Goal: Task Accomplishment & Management: Use online tool/utility

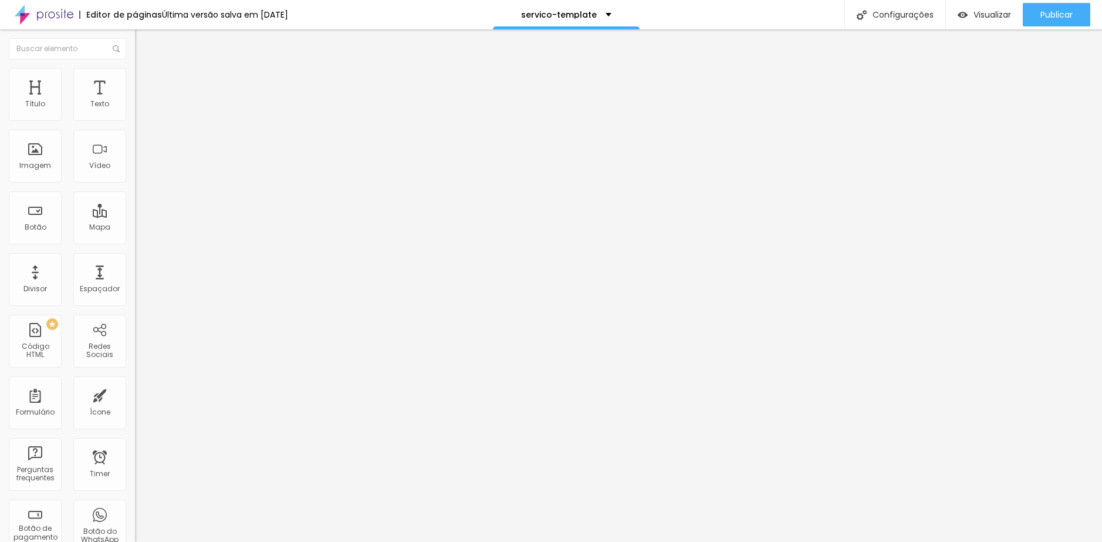
drag, startPoint x: 65, startPoint y: 87, endPoint x: 99, endPoint y: 88, distance: 34.0
click at [135, 87] on li "Estilo" at bounding box center [202, 83] width 135 height 12
click at [146, 92] on span "Avançado" at bounding box center [165, 97] width 39 height 10
type input "11"
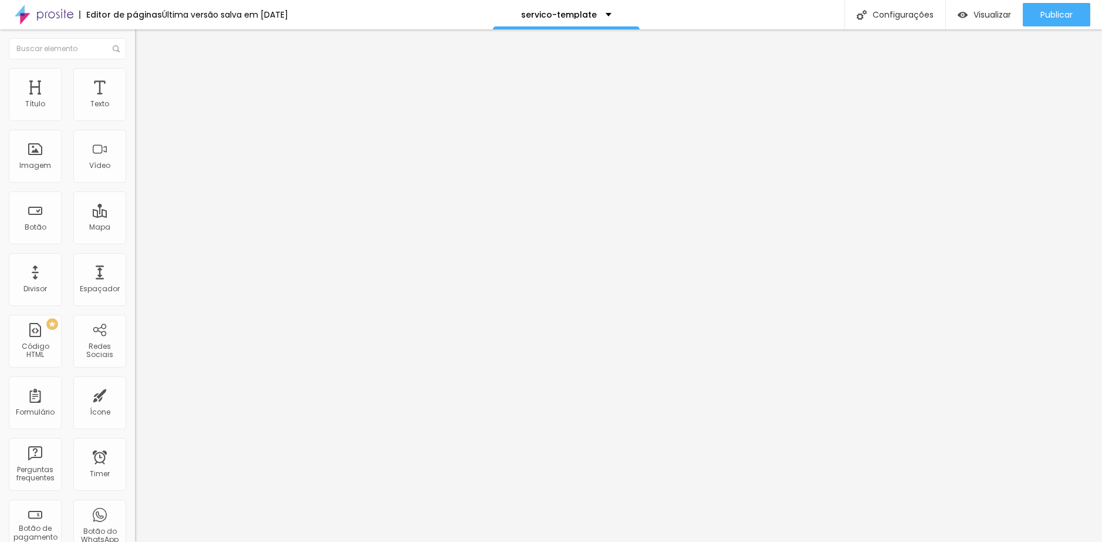
type input "14"
type input "15"
type input "16"
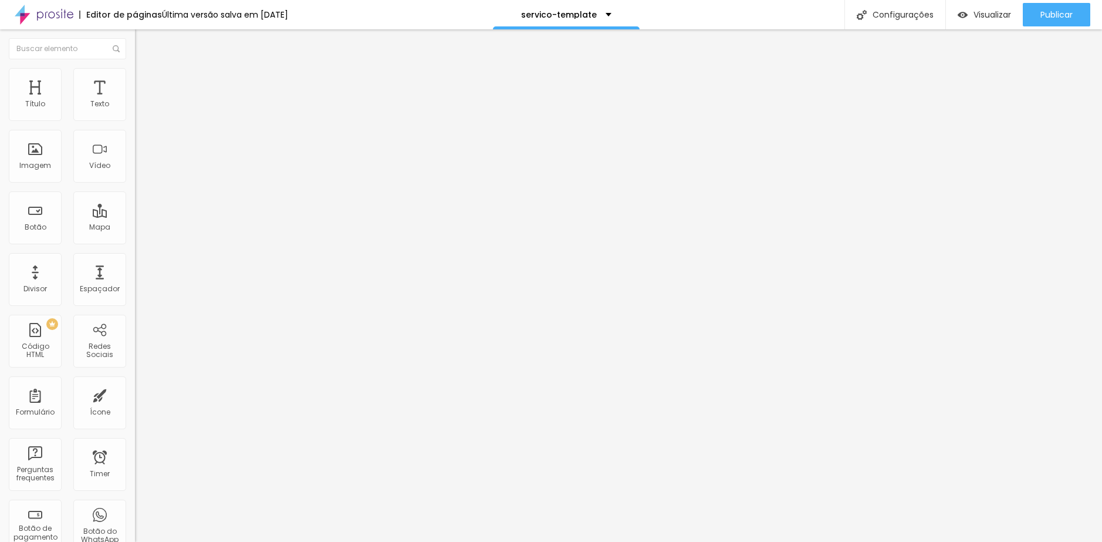
type input "16"
type input "17"
type input "18"
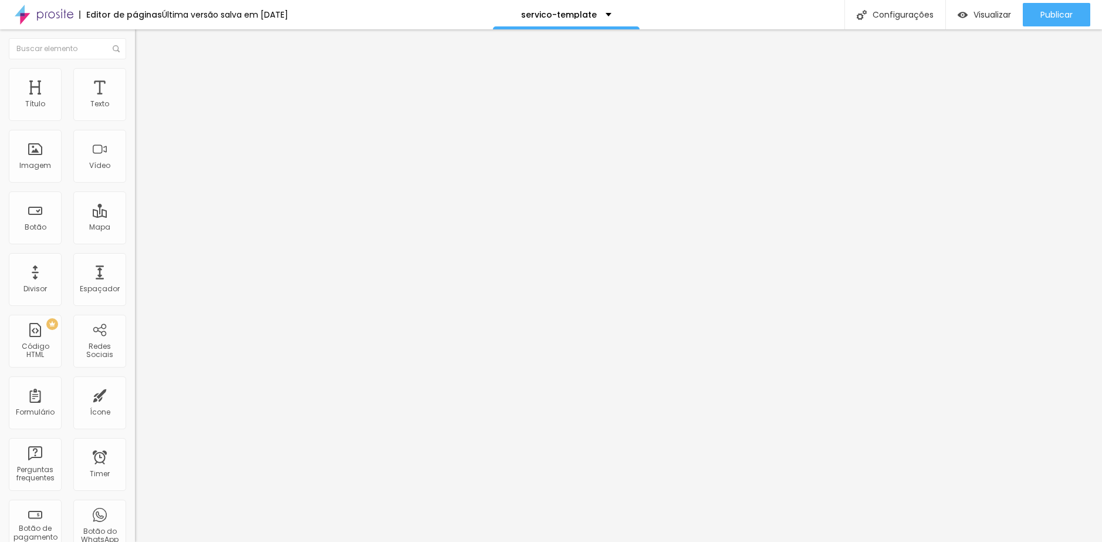
type input "19"
type input "20"
type input "21"
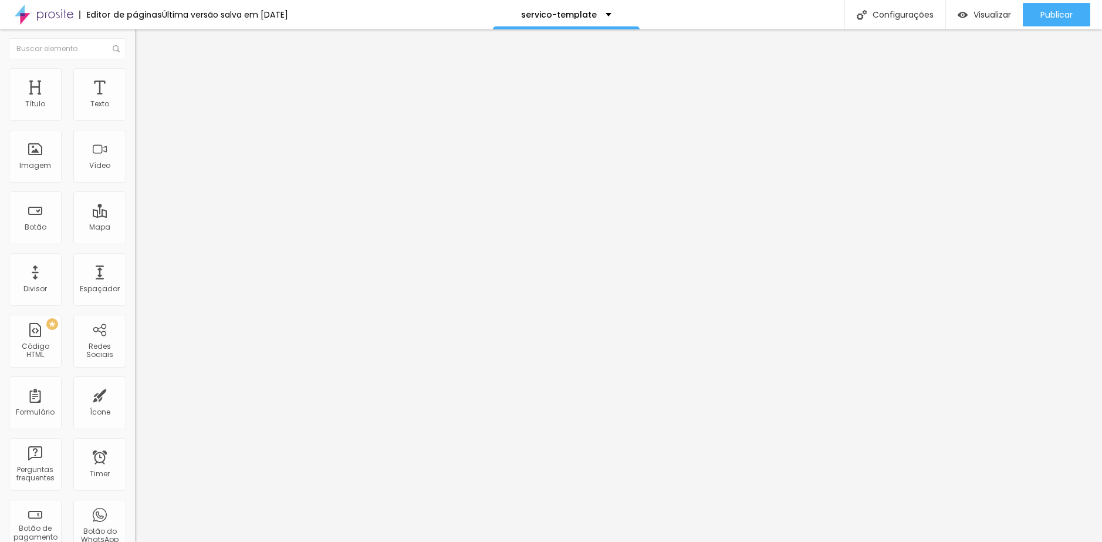
type input "21"
type input "22"
type input "24"
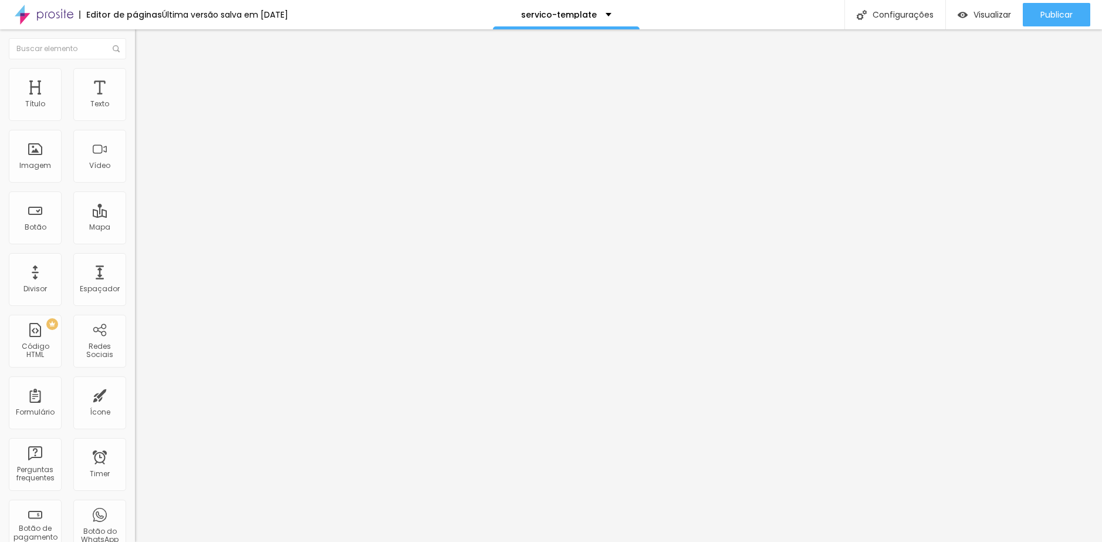
type input "25"
type input "26"
type input "28"
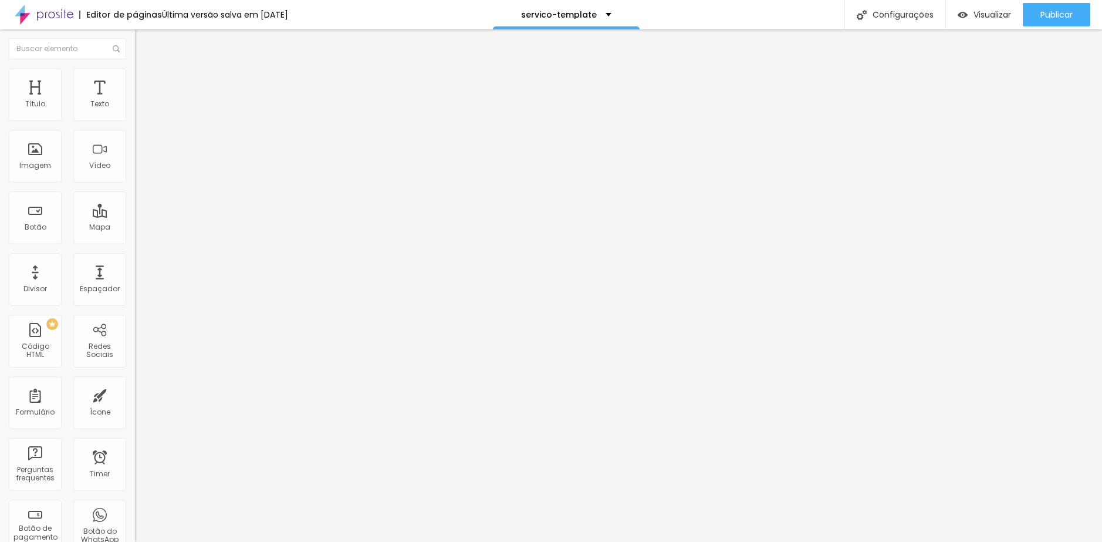
type input "28"
type input "29"
type input "30"
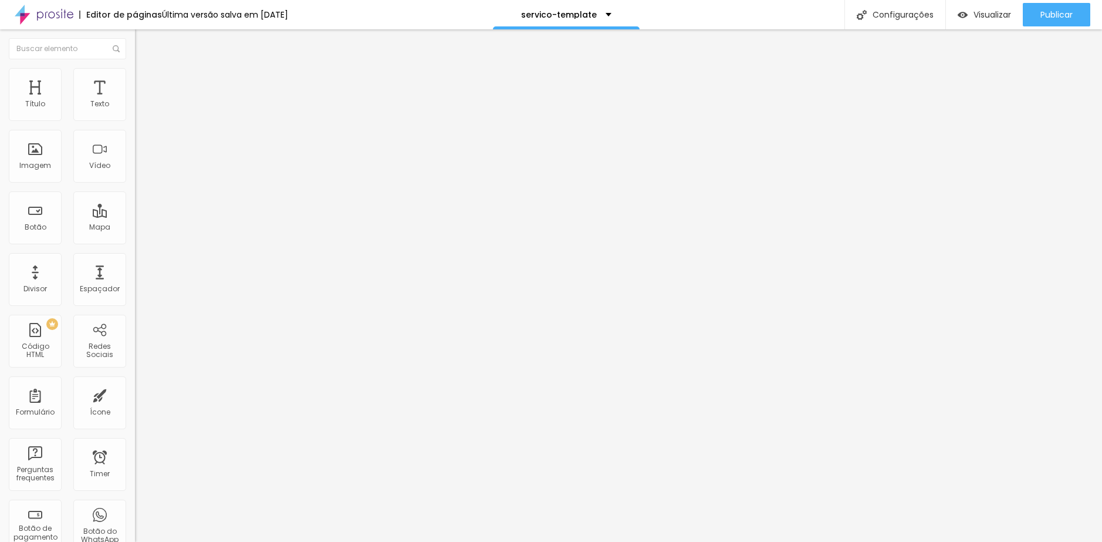
type input "31"
type input "32"
type input "31"
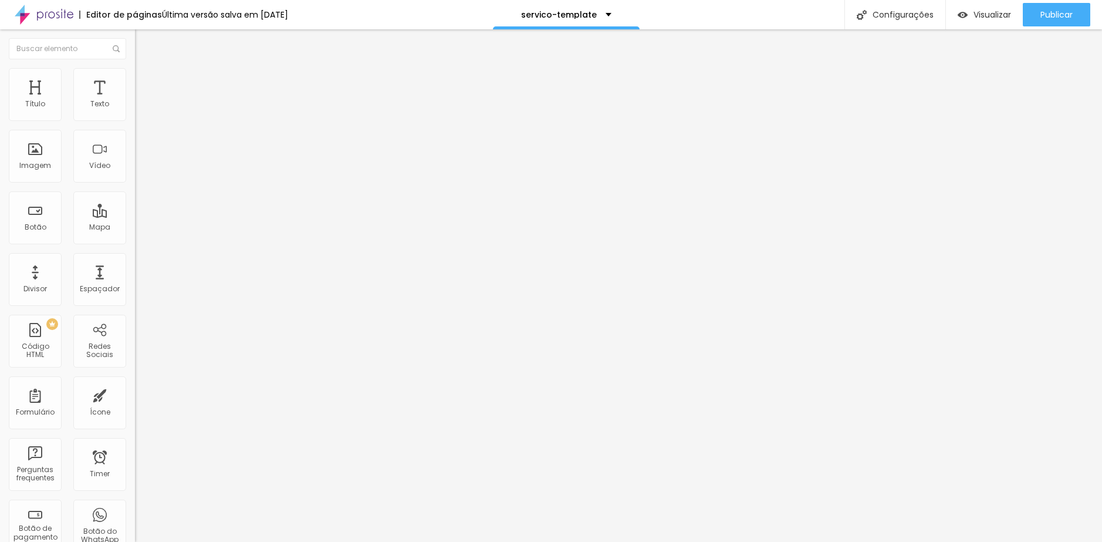
type input "31"
type input "30"
drag, startPoint x: 32, startPoint y: 149, endPoint x: 49, endPoint y: 149, distance: 17.0
type input "30"
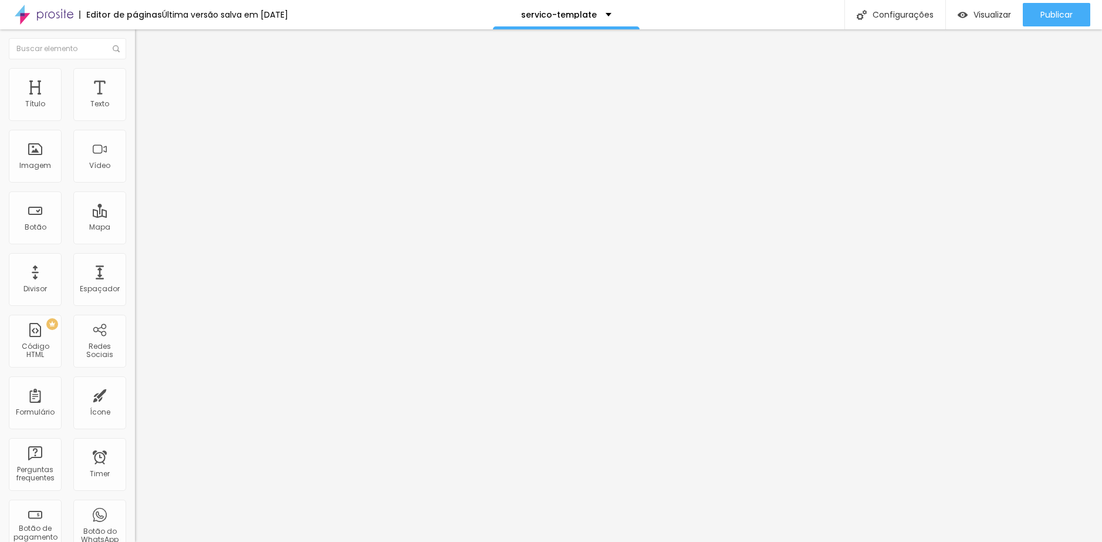
click at [135, 403] on input "range" at bounding box center [173, 407] width 76 height 9
click at [97, 12] on div "Editor de páginas" at bounding box center [120, 15] width 83 height 8
click at [46, 16] on img at bounding box center [44, 14] width 59 height 29
click at [135, 107] on span "Encaixotado" at bounding box center [158, 102] width 46 height 10
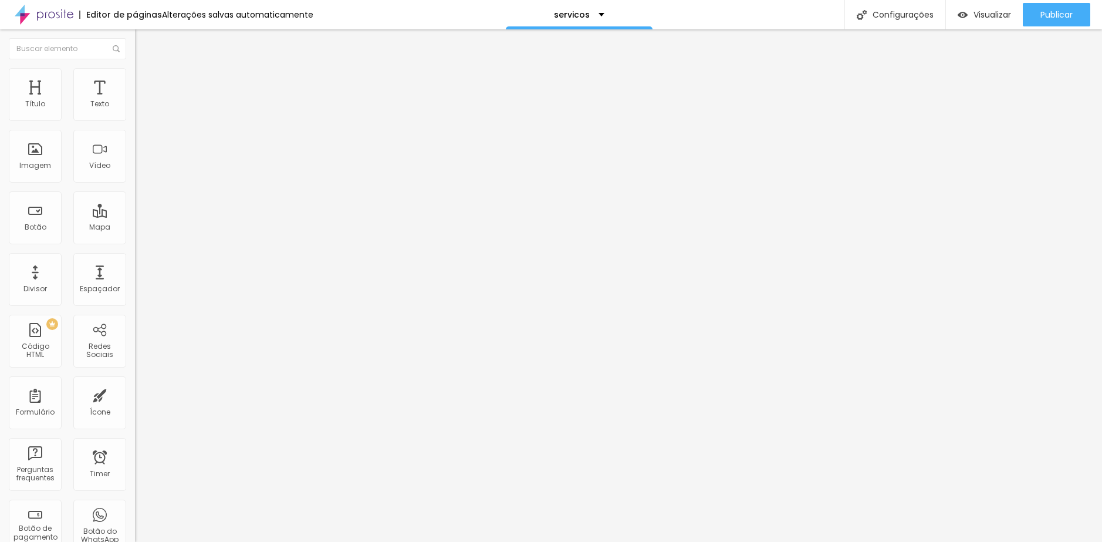
click at [146, 81] on span "Estilo" at bounding box center [155, 76] width 18 height 10
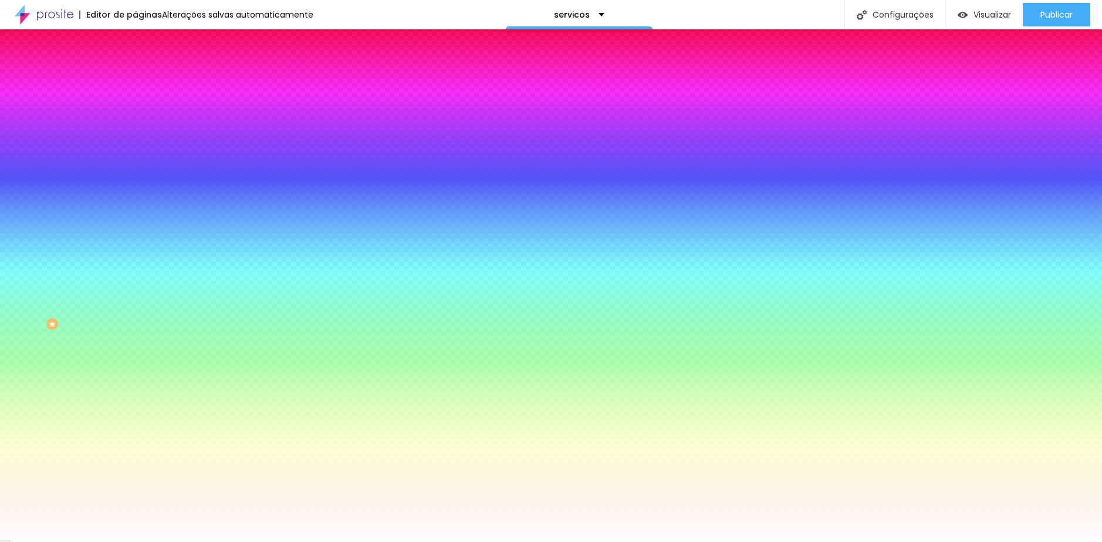
click at [135, 108] on span "Adicionar imagem" at bounding box center [173, 103] width 76 height 10
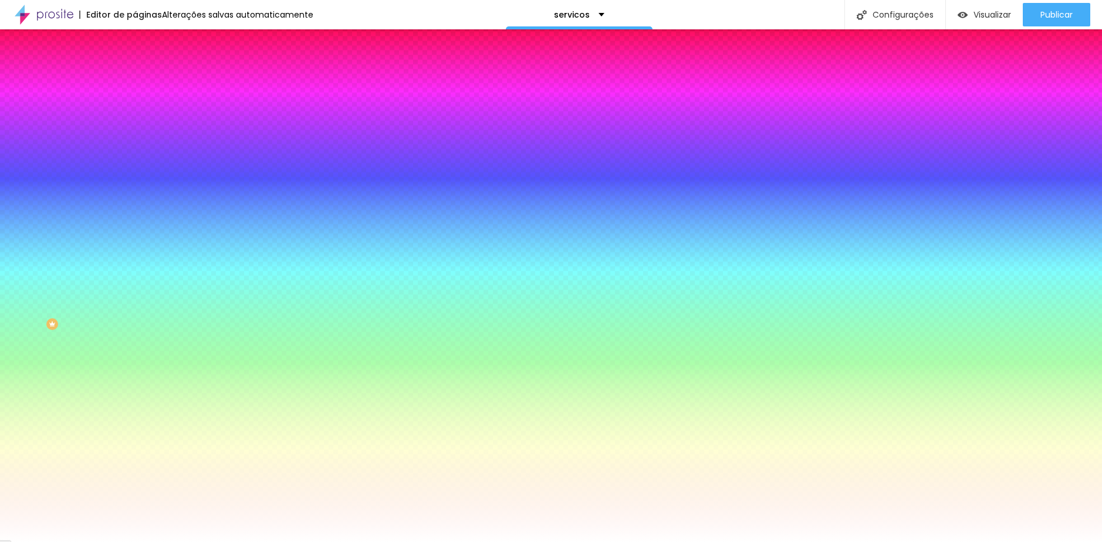
click at [135, 122] on span "Nenhum" at bounding box center [150, 117] width 31 height 10
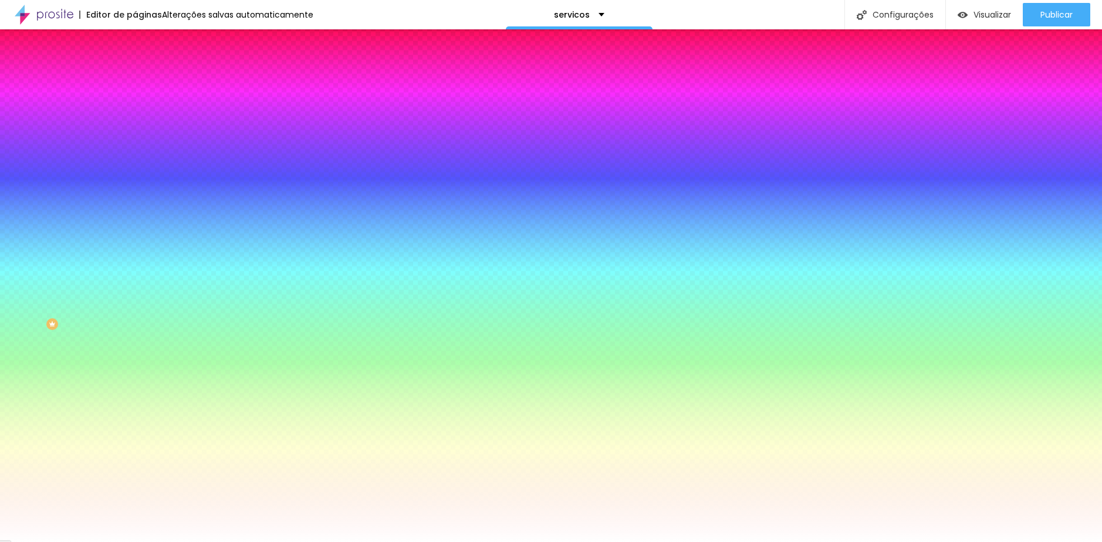
click at [135, 140] on span "Parallax" at bounding box center [149, 135] width 29 height 10
click at [146, 69] on span "Conteúdo" at bounding box center [164, 64] width 36 height 10
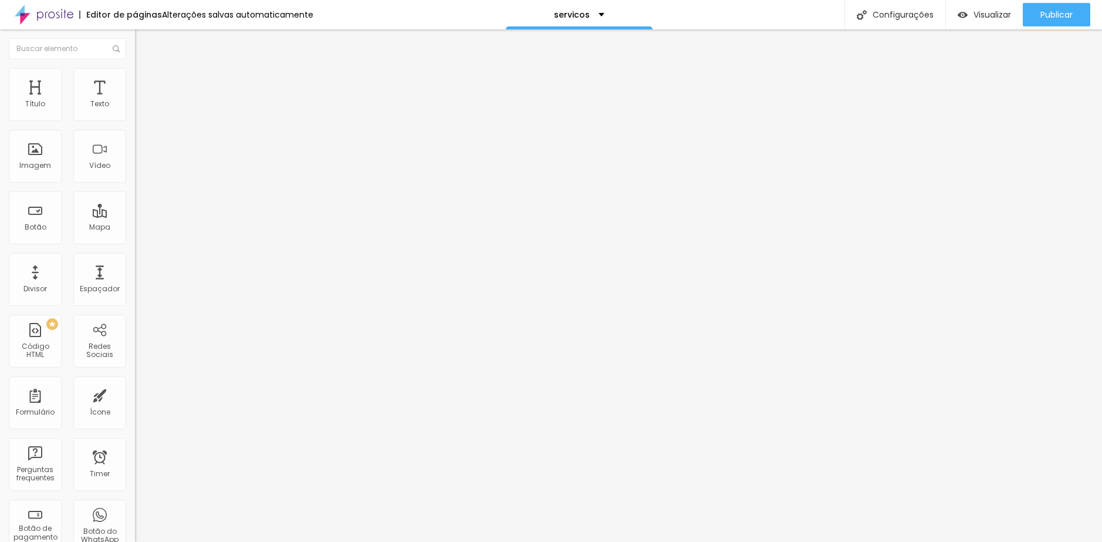
click at [146, 81] on span "Estilo" at bounding box center [155, 76] width 18 height 10
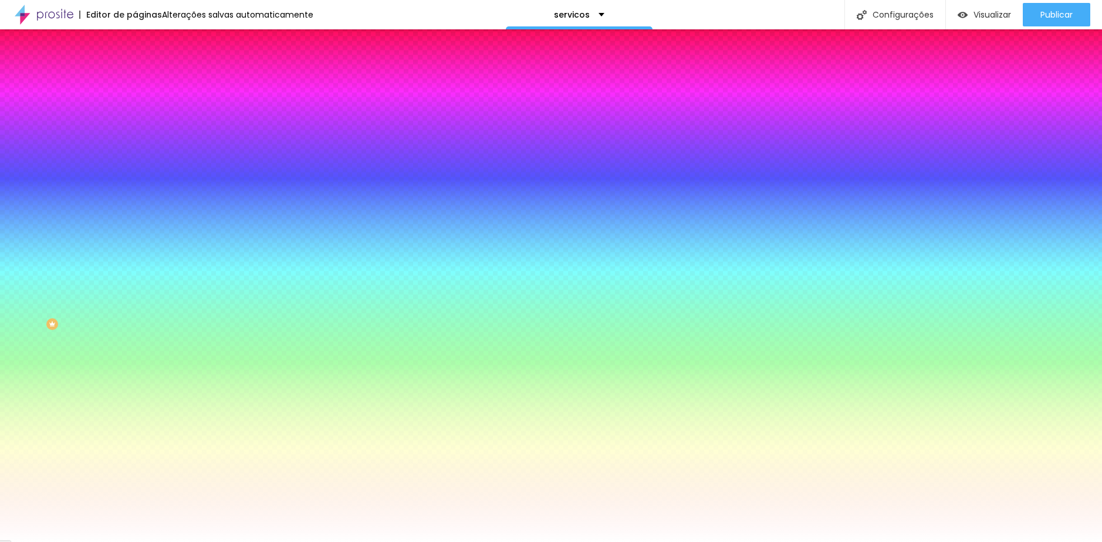
click at [146, 69] on span "Conteúdo" at bounding box center [164, 64] width 36 height 10
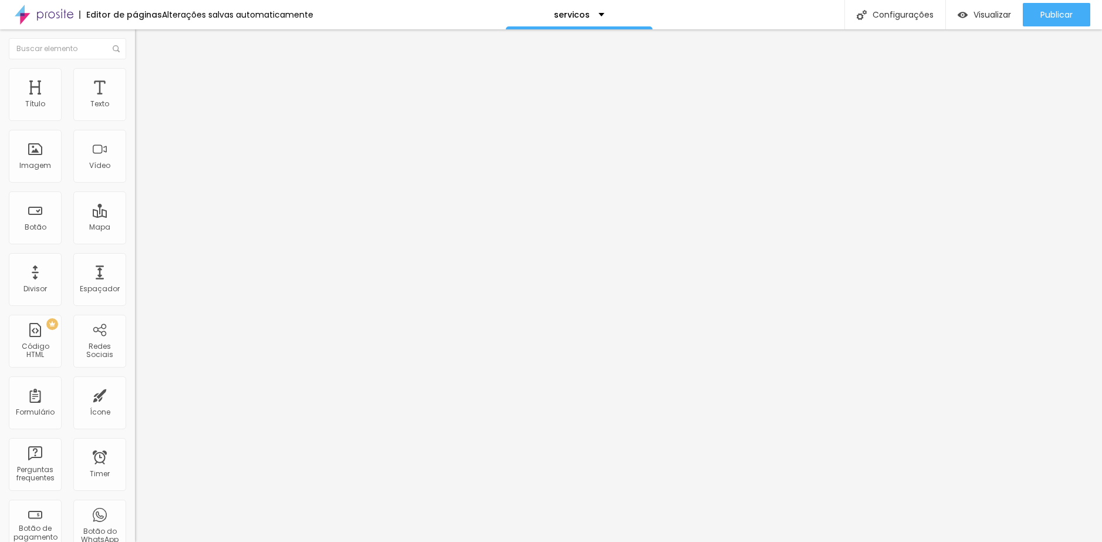
click at [144, 47] on div "Editar Seção" at bounding box center [178, 42] width 69 height 9
click at [135, 77] on li "Avançado" at bounding box center [202, 74] width 135 height 12
click at [146, 69] on span "Estilo" at bounding box center [155, 64] width 18 height 10
click at [135, 113] on button "button" at bounding box center [143, 106] width 16 height 12
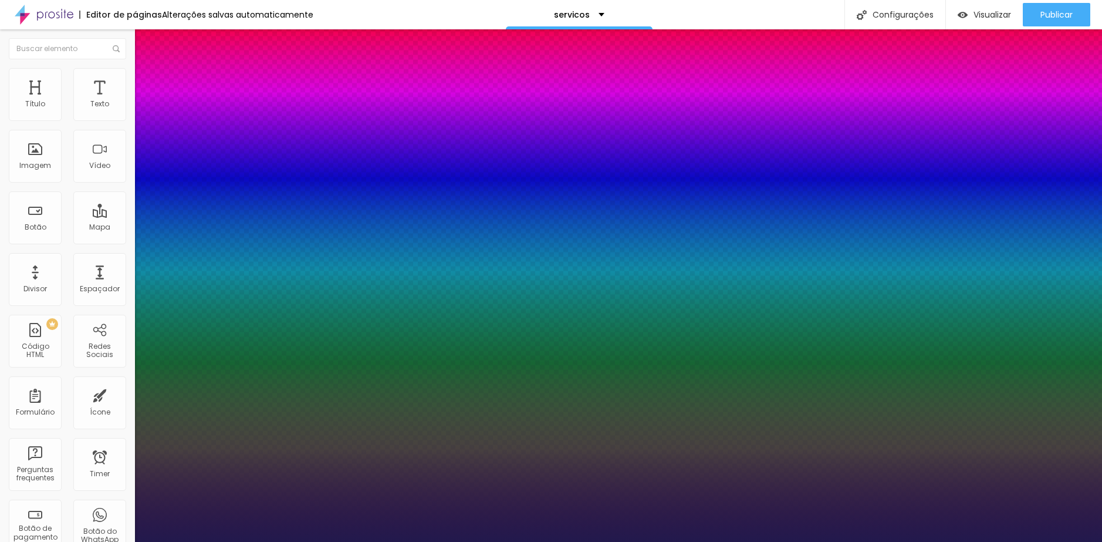
type input "1"
type input "17"
type input "1"
type input "18"
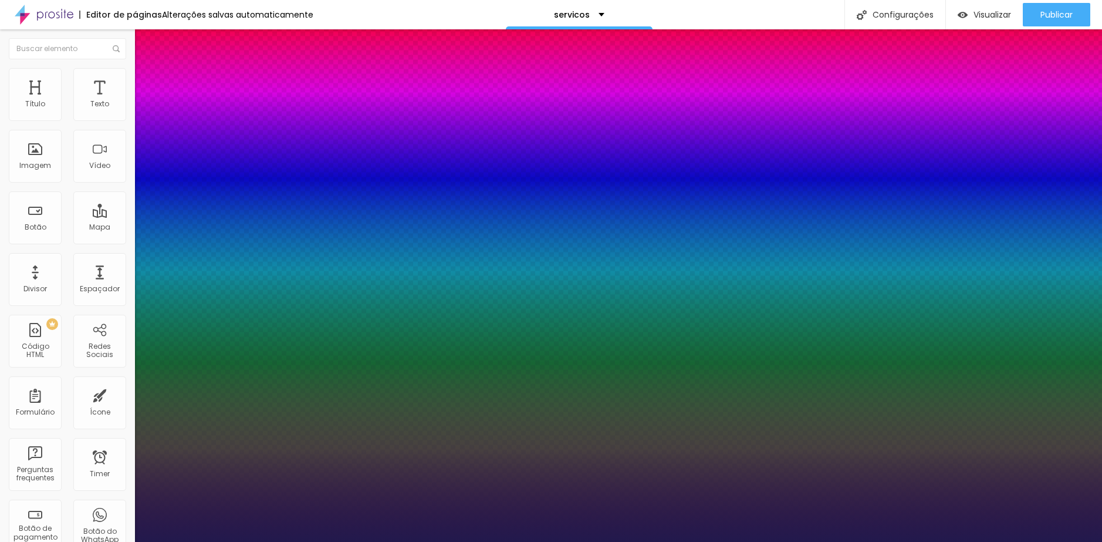
type input "18"
type input "1"
type input "19"
type input "1"
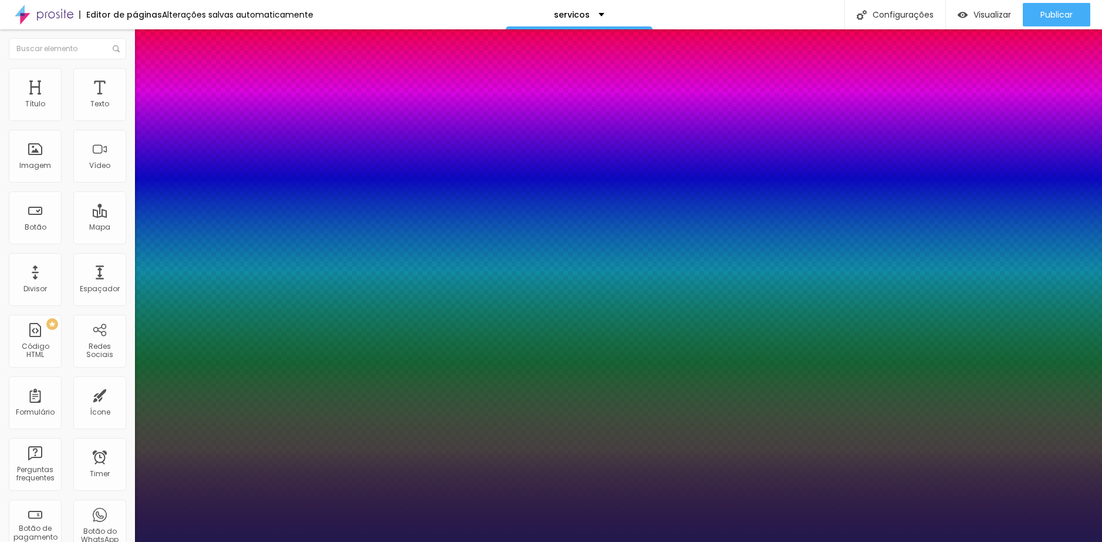
type input "20"
type input "1"
type input "21"
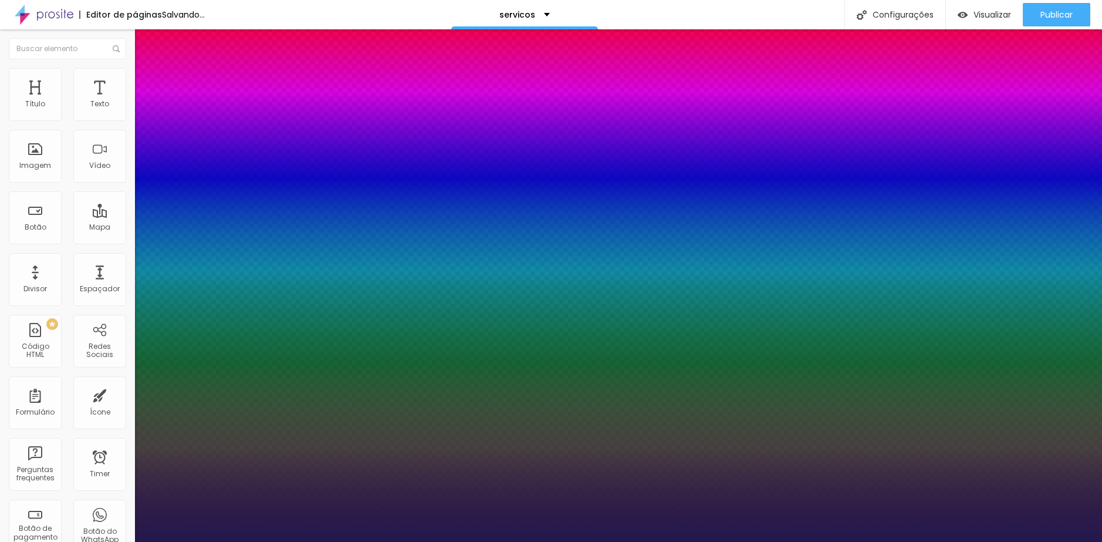
type input "1"
type input "22"
type input "1"
type input "23"
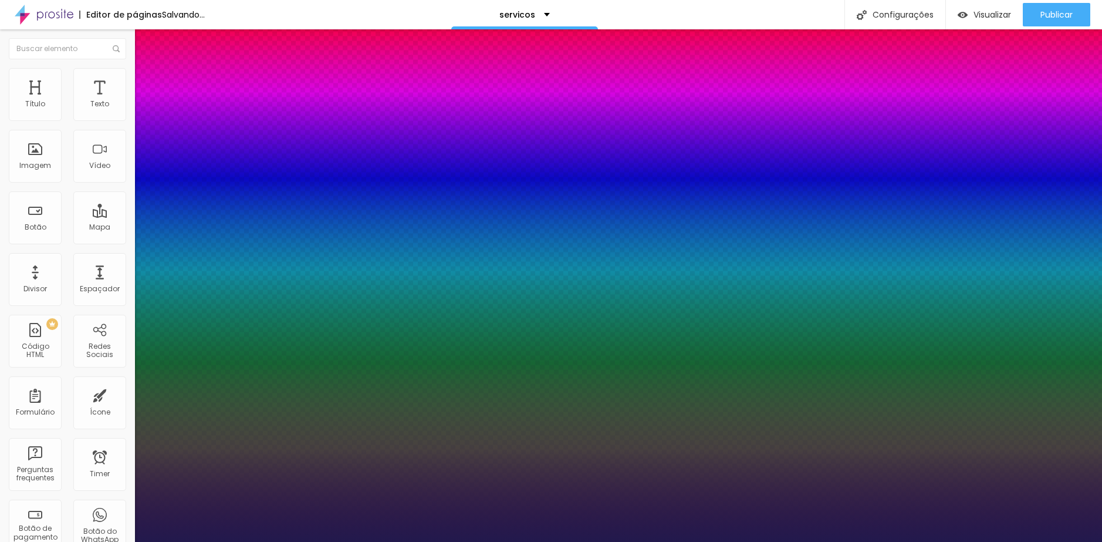
type input "23"
type input "1"
type input "24"
type input "1"
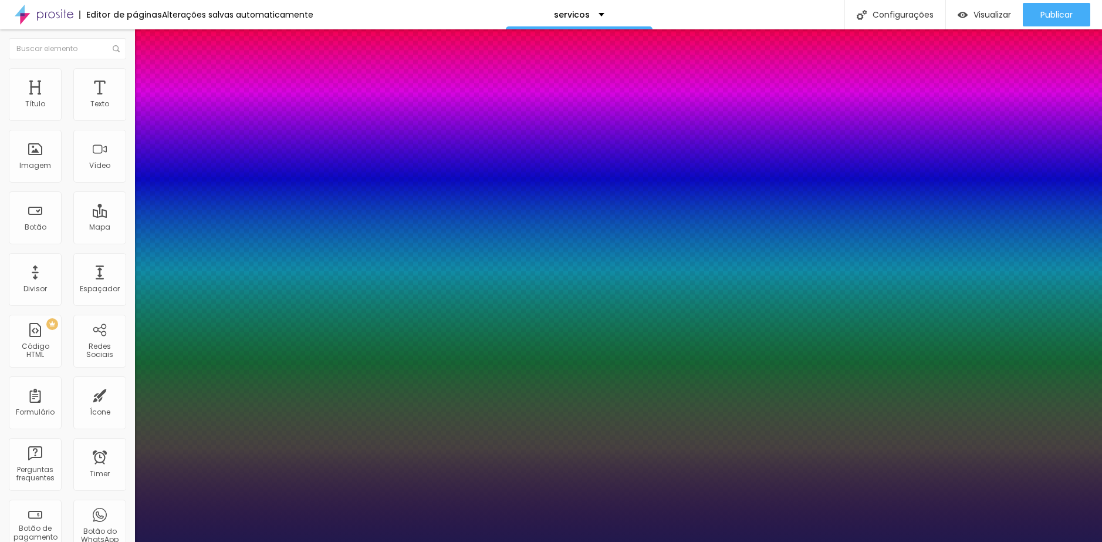
type input "25"
type input "1"
type input "26"
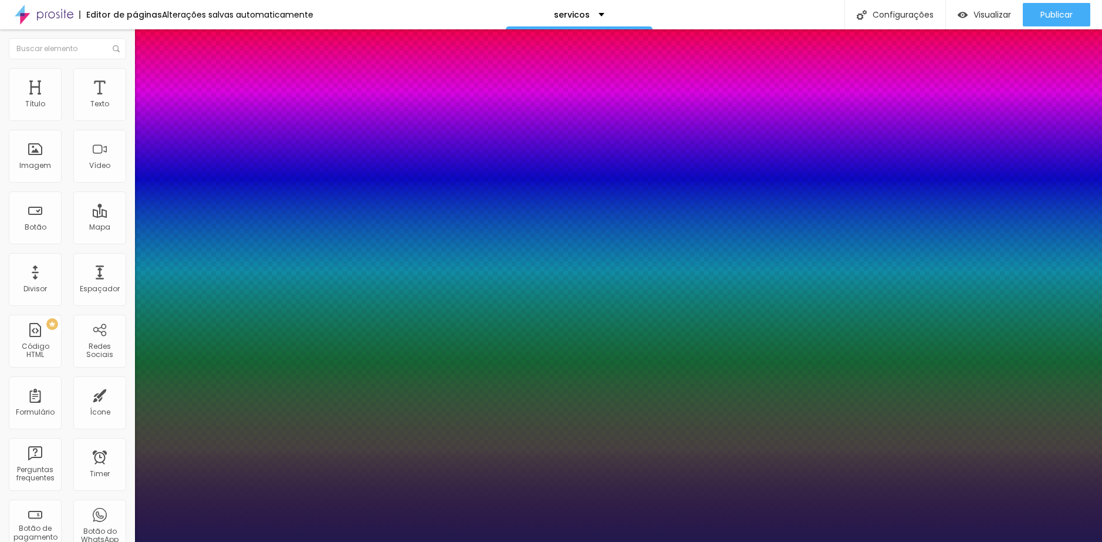
type input "1"
type input "27"
type input "1"
type input "28"
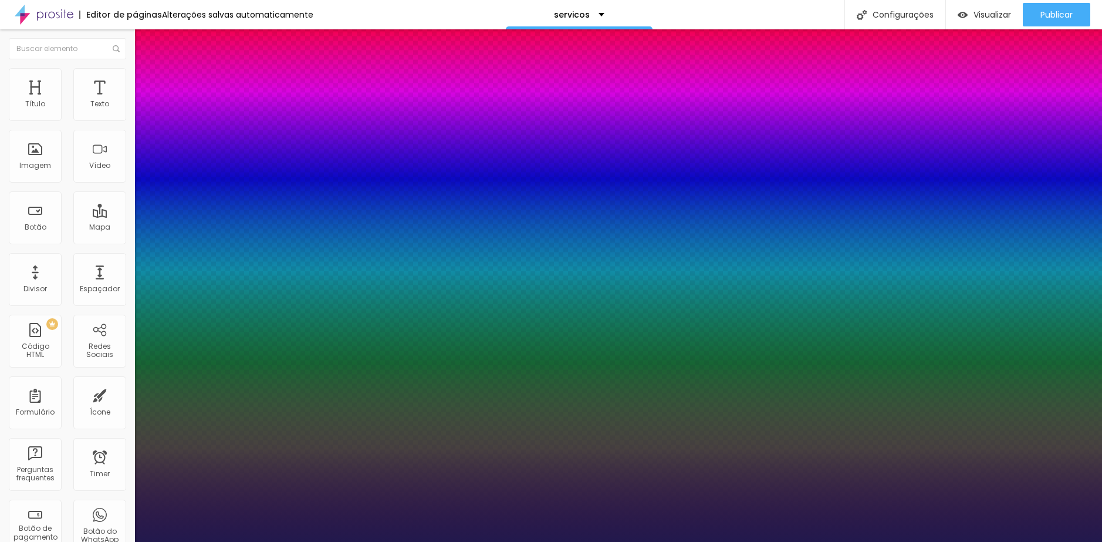
type input "28"
type input "1"
type input "29"
type input "1"
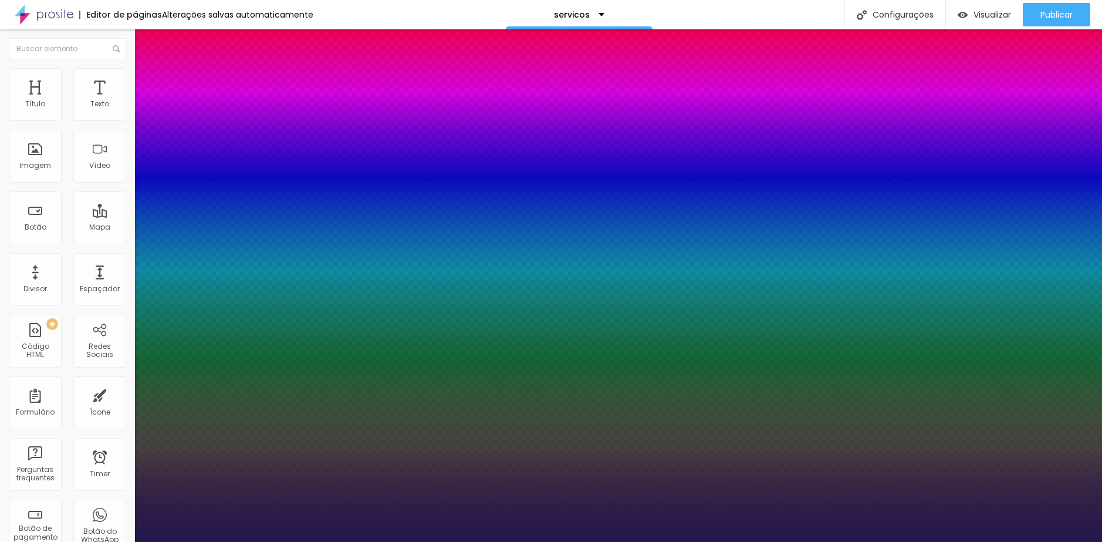
drag, startPoint x: 160, startPoint y: 200, endPoint x: 171, endPoint y: 200, distance: 11.2
type input "29"
click at [291, 541] on div at bounding box center [551, 542] width 1102 height 0
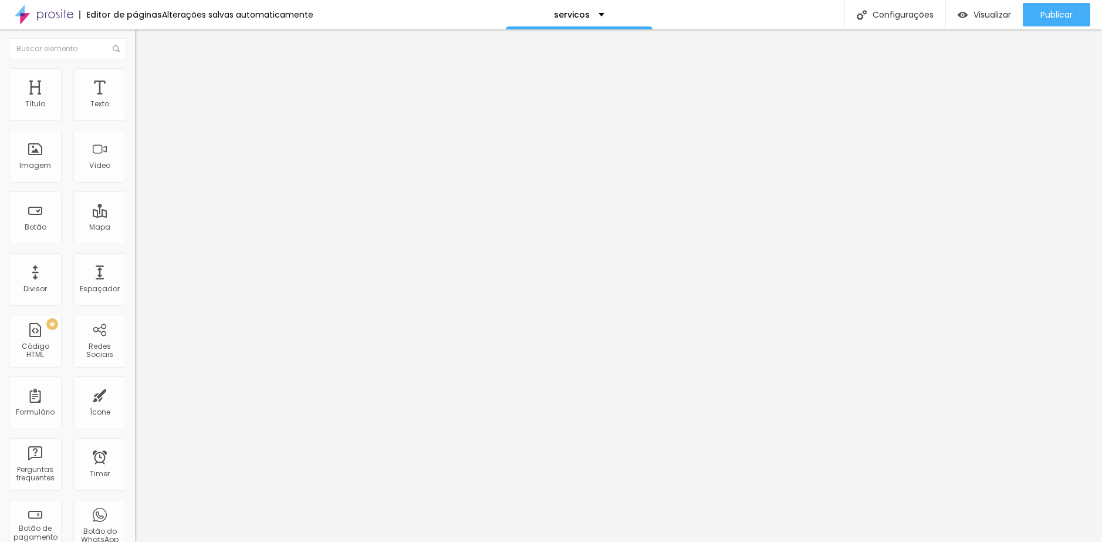
click at [135, 113] on button "button" at bounding box center [143, 106] width 16 height 12
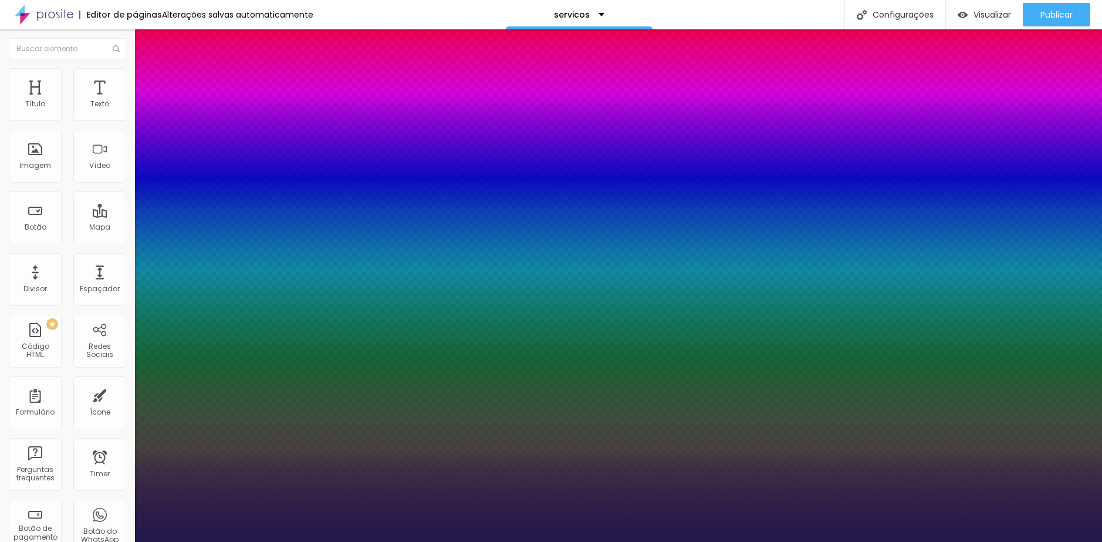
type input "1"
drag, startPoint x: 255, startPoint y: 203, endPoint x: 285, endPoint y: 204, distance: 30.0
type input "8"
type input "1"
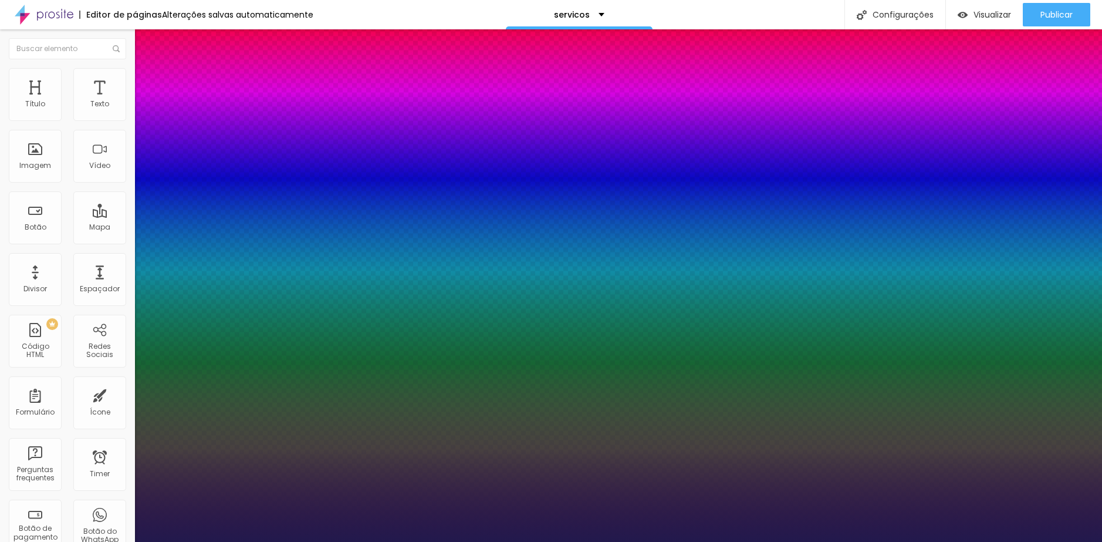
type input "1"
type input "14"
type input "1"
type input "14"
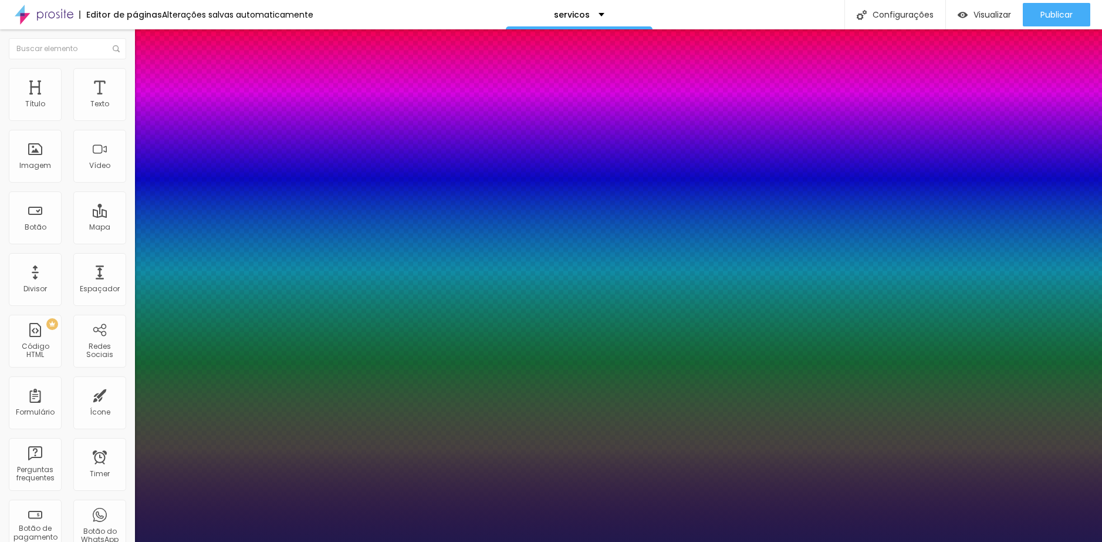
click at [465, 541] on div at bounding box center [551, 542] width 1102 height 0
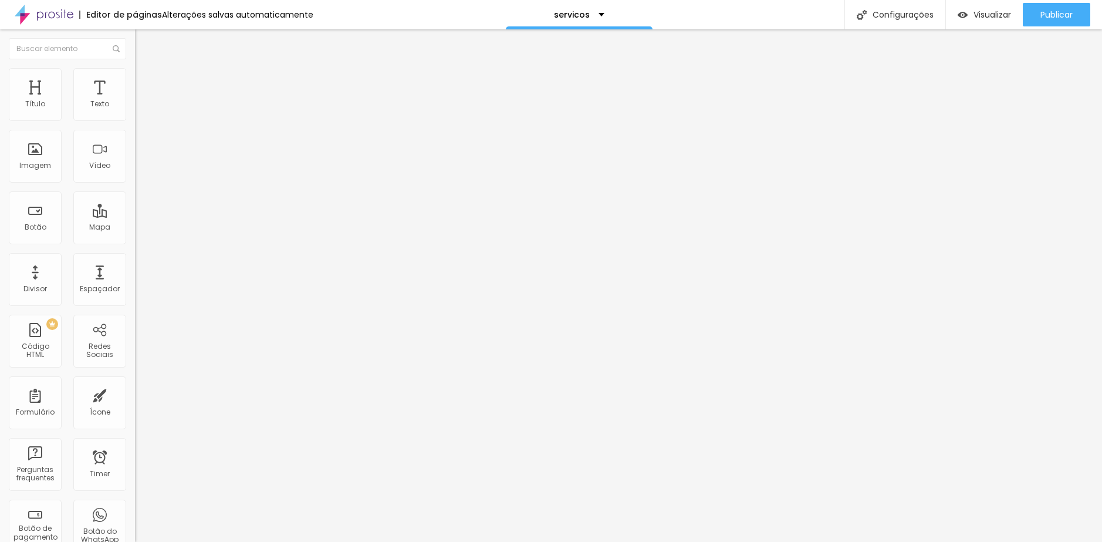
click at [146, 81] on span "Estilo" at bounding box center [155, 76] width 18 height 10
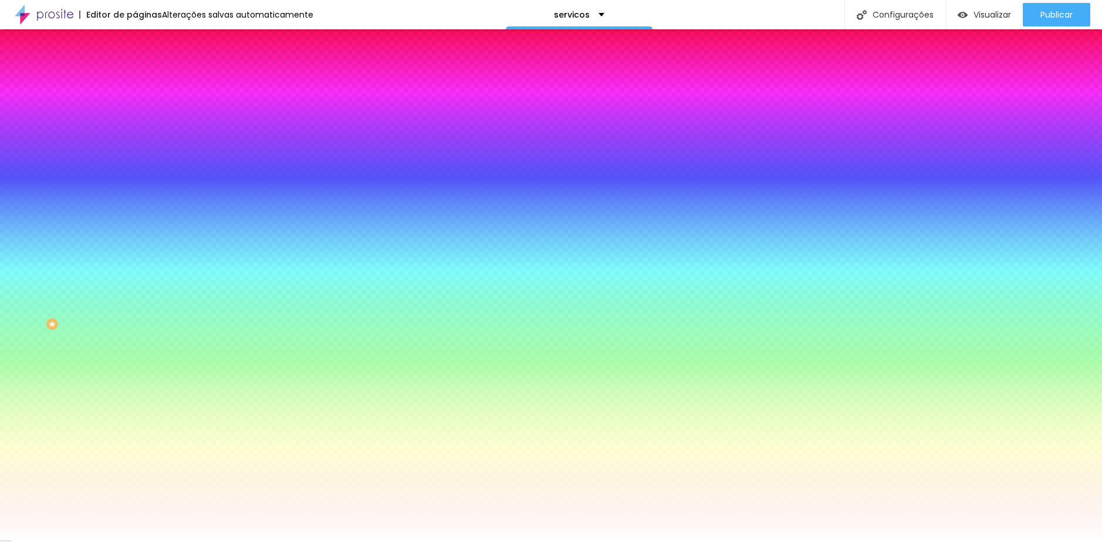
click at [146, 86] on span "Avançado" at bounding box center [165, 88] width 39 height 10
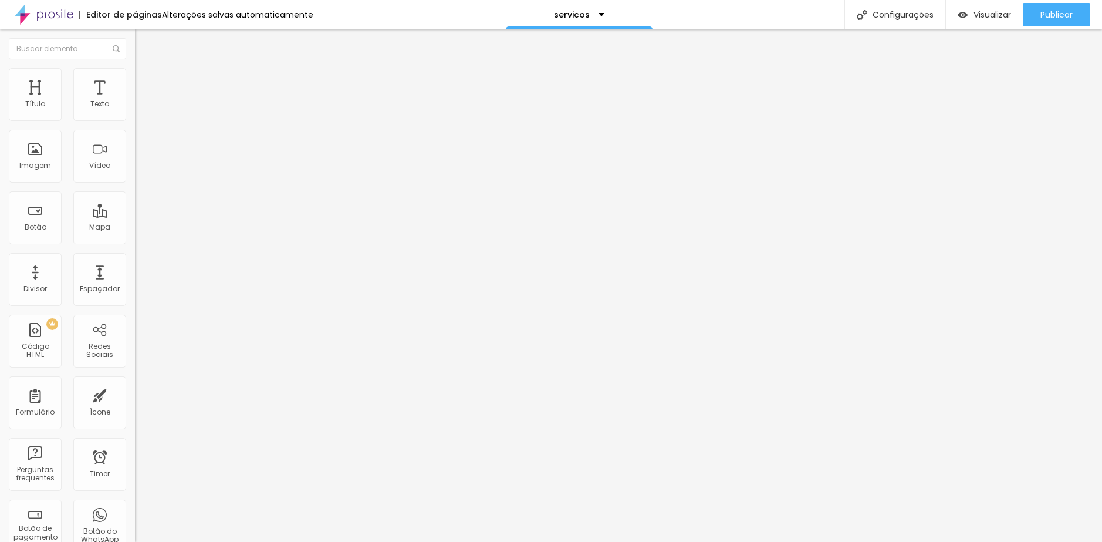
type input "2"
type input "7"
type input "13"
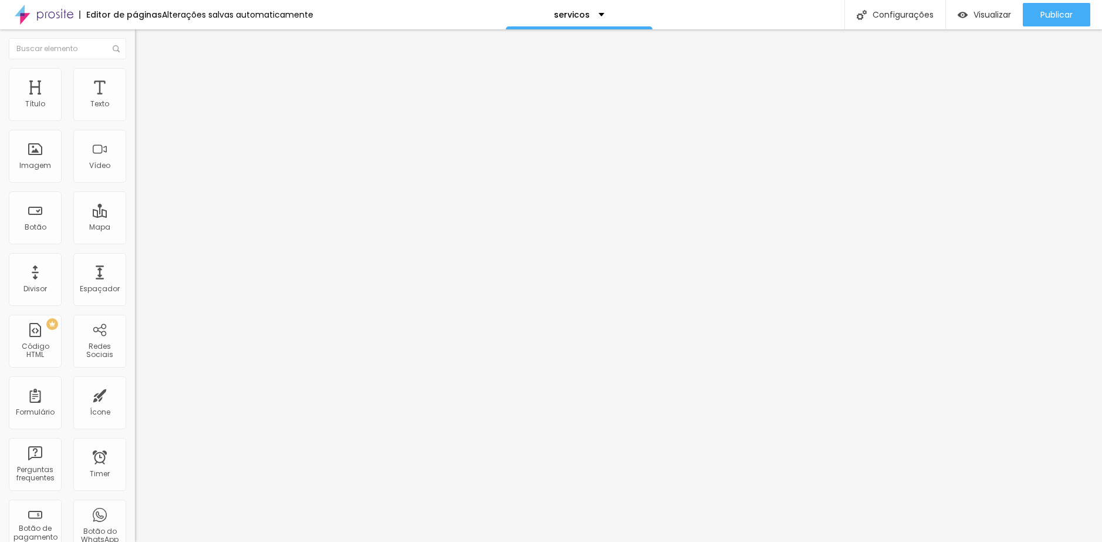
type input "13"
type input "18"
type input "23"
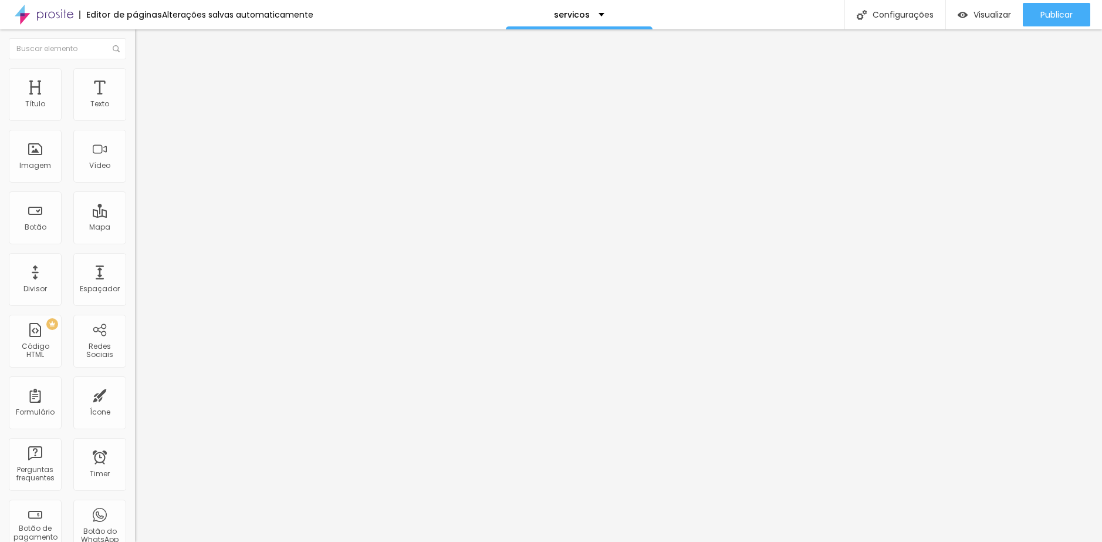
type input "28"
type input "34"
type input "39"
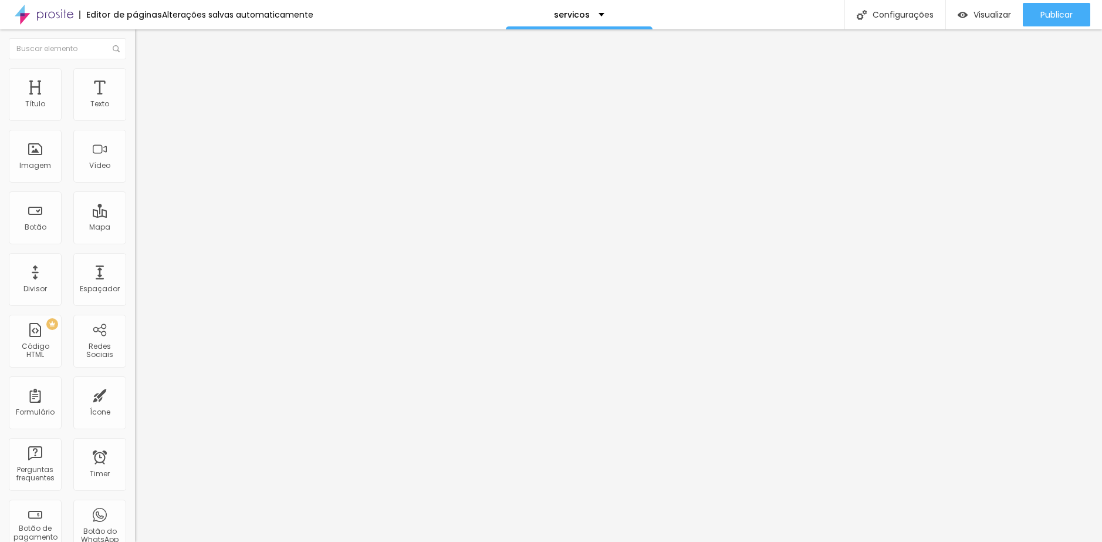
type input "39"
type input "44"
type input "50"
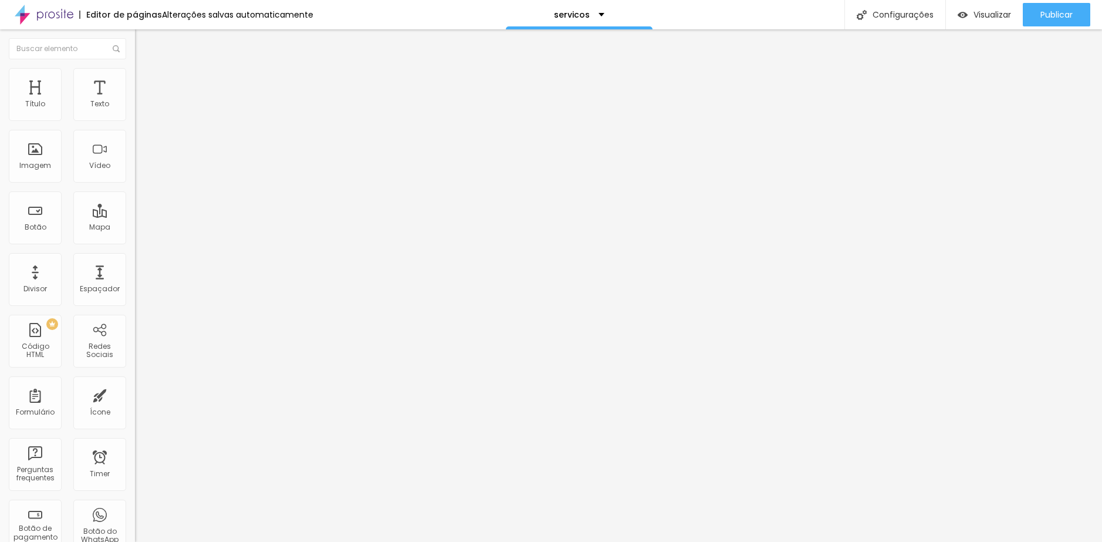
type input "55"
type input "60"
type input "65"
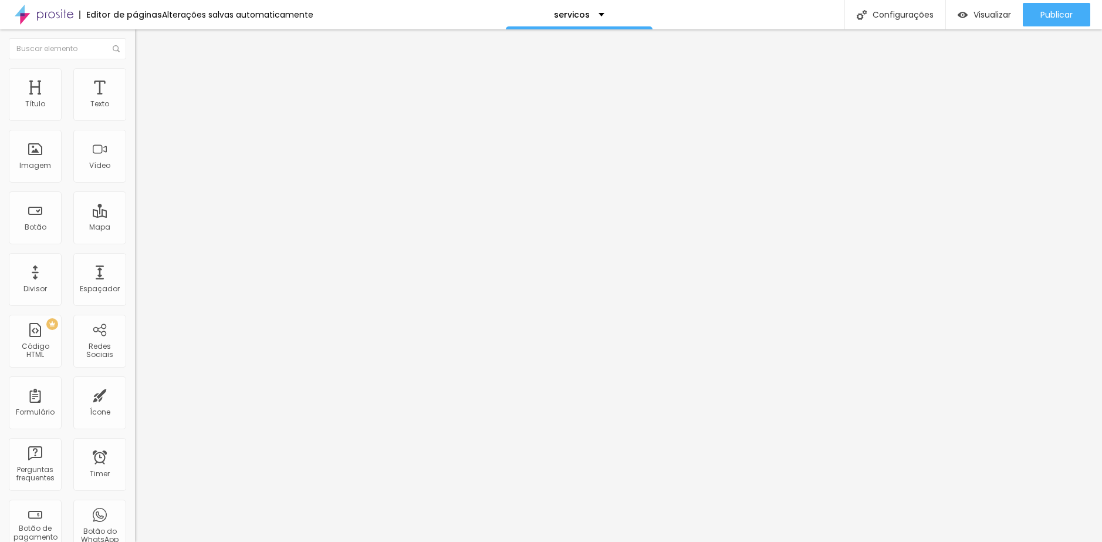
type input "65"
type input "71"
type input "76"
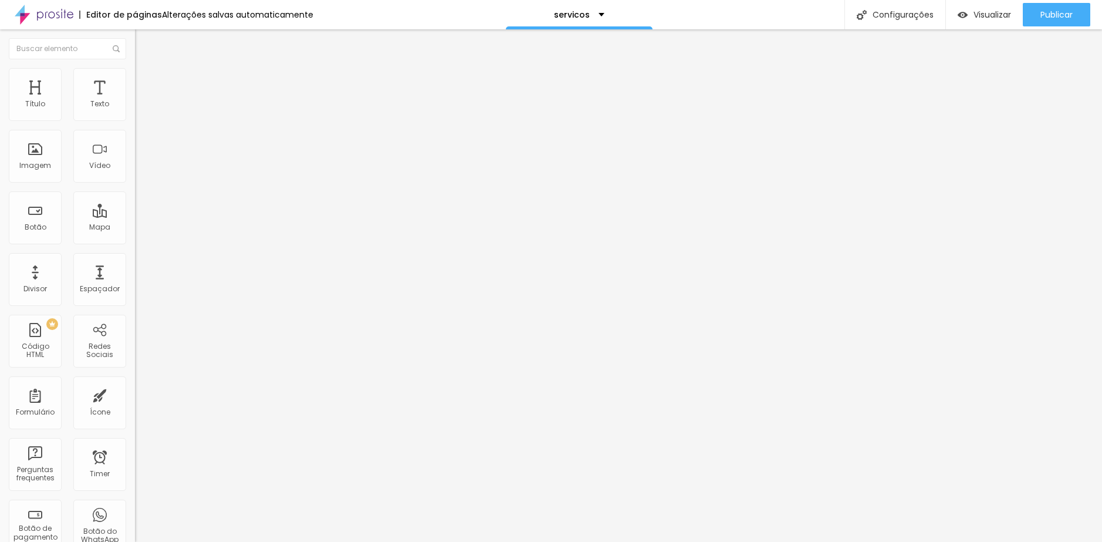
type input "71"
type input "65"
type input "60"
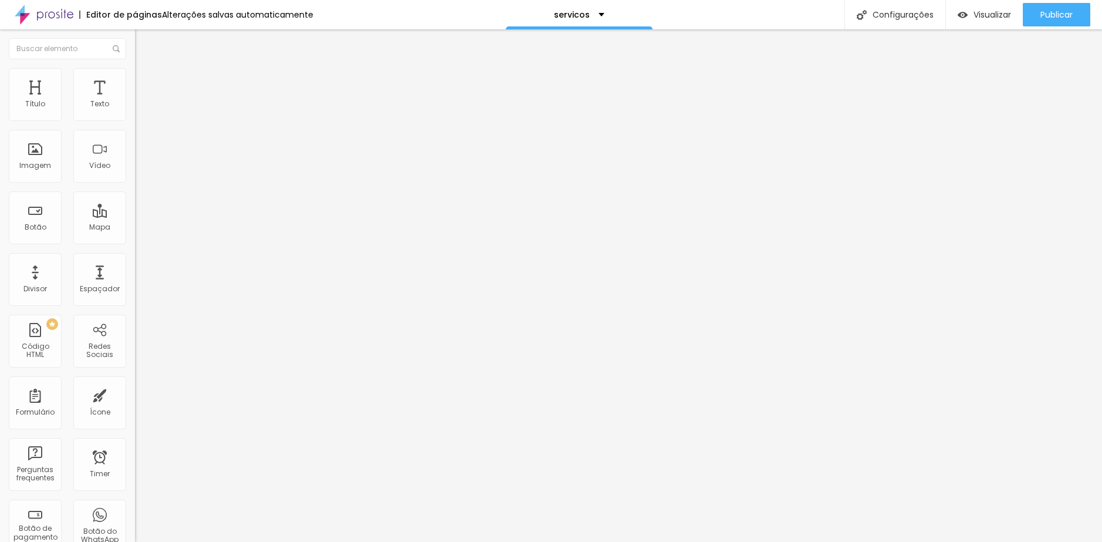
type input "60"
type input "55"
type input "50"
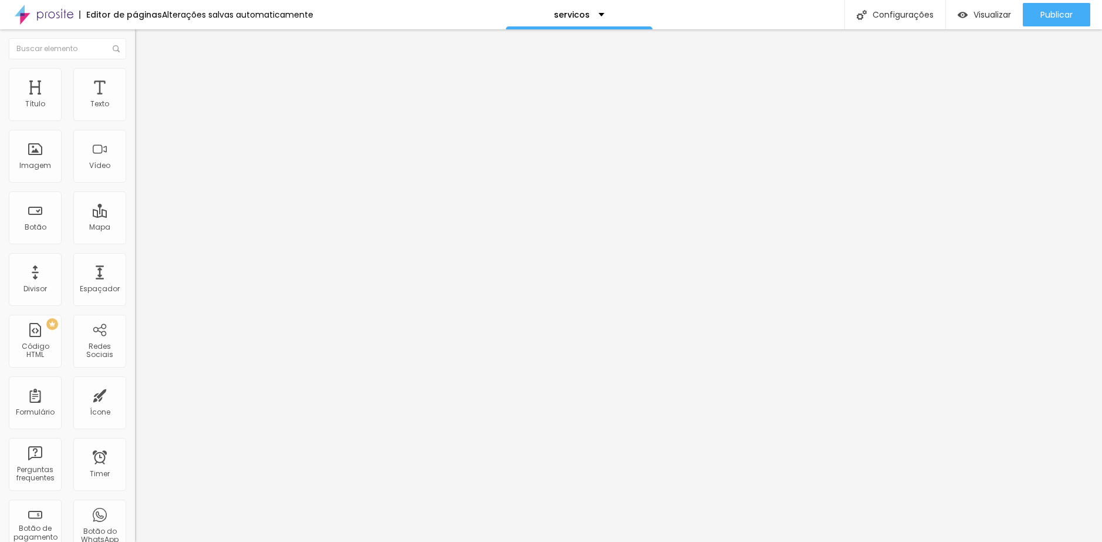
type input "44"
type input "39"
type input "34"
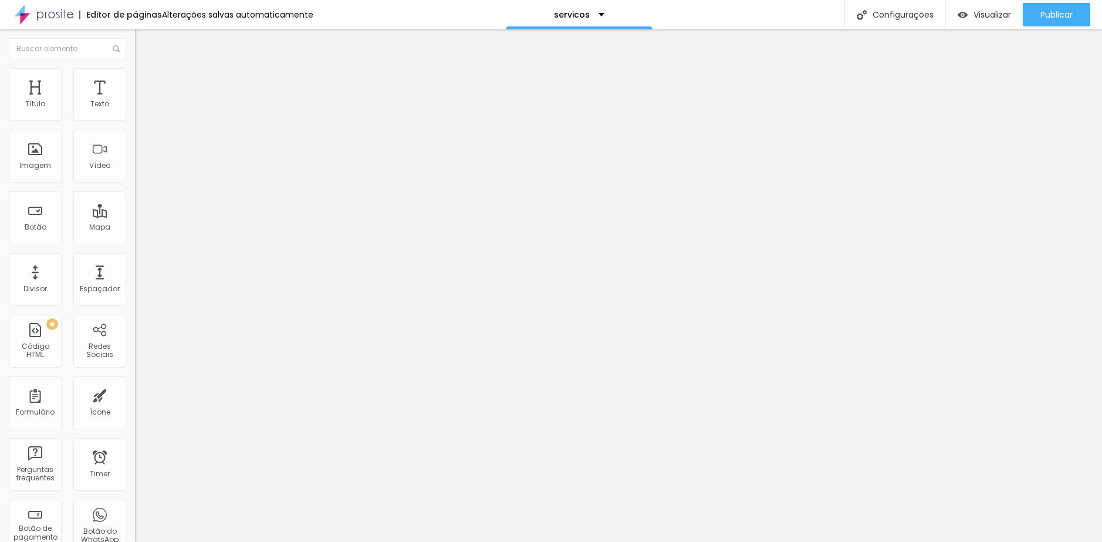
type input "34"
type input "28"
type input "34"
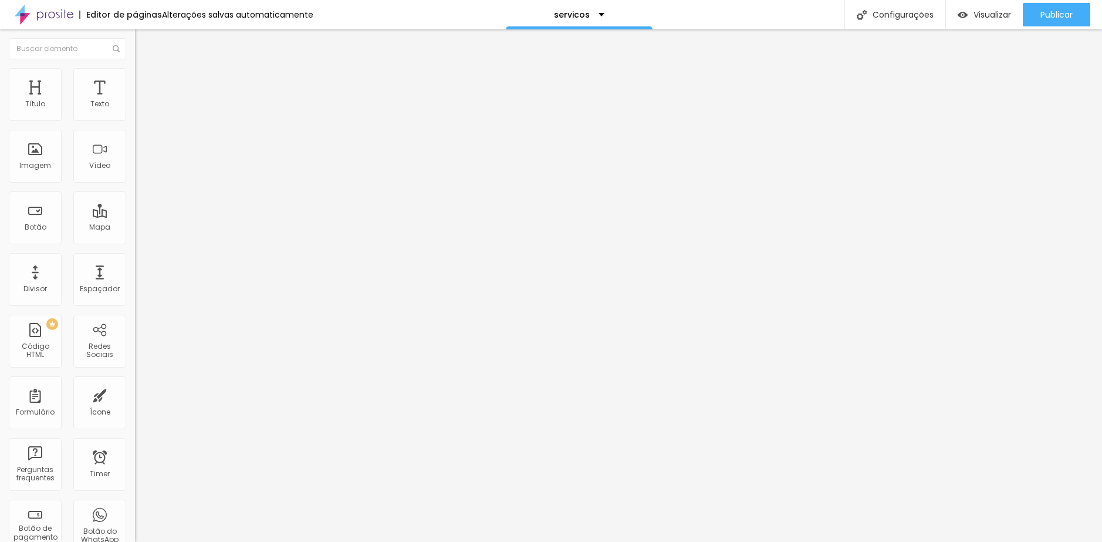
type input "39"
type input "44"
drag, startPoint x: 23, startPoint y: 137, endPoint x: 31, endPoint y: 139, distance: 7.7
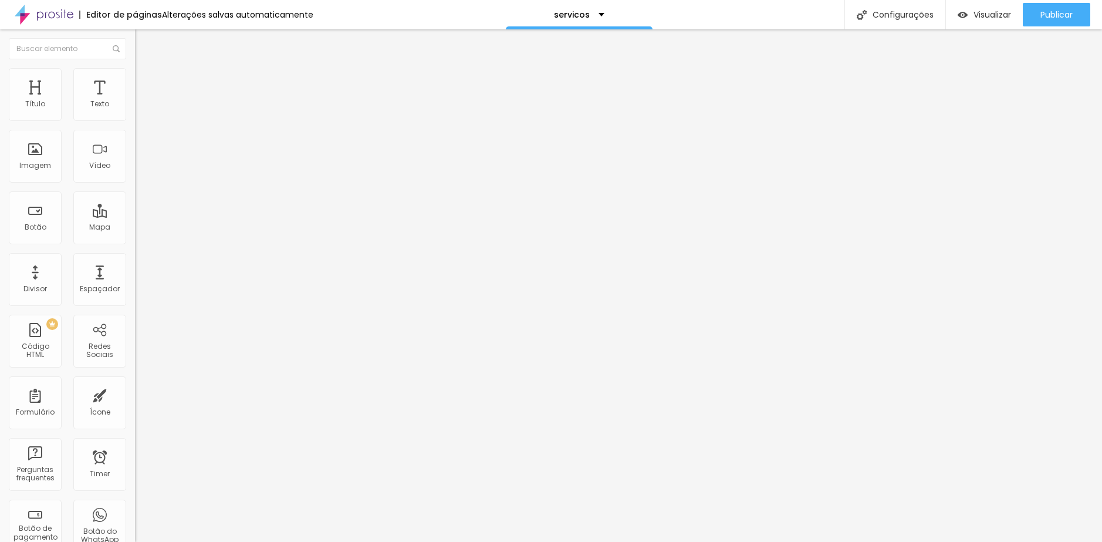
click at [135, 394] on input "range" at bounding box center [173, 398] width 76 height 9
drag, startPoint x: 102, startPoint y: 139, endPoint x: 113, endPoint y: 139, distance: 11.2
click at [135, 404] on div "44 px" at bounding box center [202, 410] width 135 height 12
type input "4"
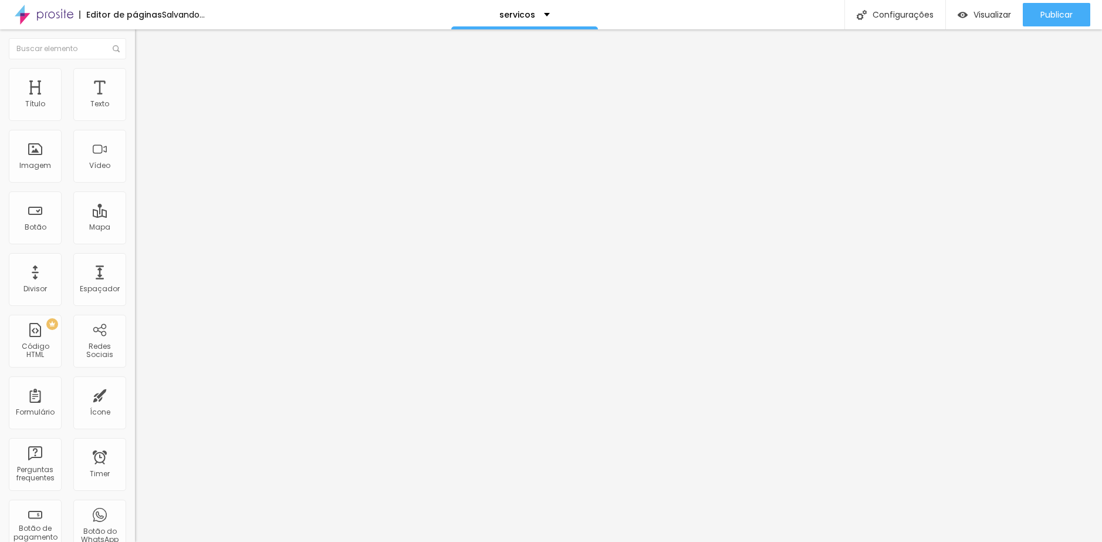
type input "45"
click at [135, 194] on div "0 Espaçamento entre colunas 45 px Espaçamento vertical ID Html Classes Html Vis…" at bounding box center [202, 339] width 135 height 494
click at [135, 68] on li "Conteúdo" at bounding box center [202, 62] width 135 height 12
click at [135, 86] on ul "Conteúdo Estilo Avançado" at bounding box center [202, 73] width 135 height 35
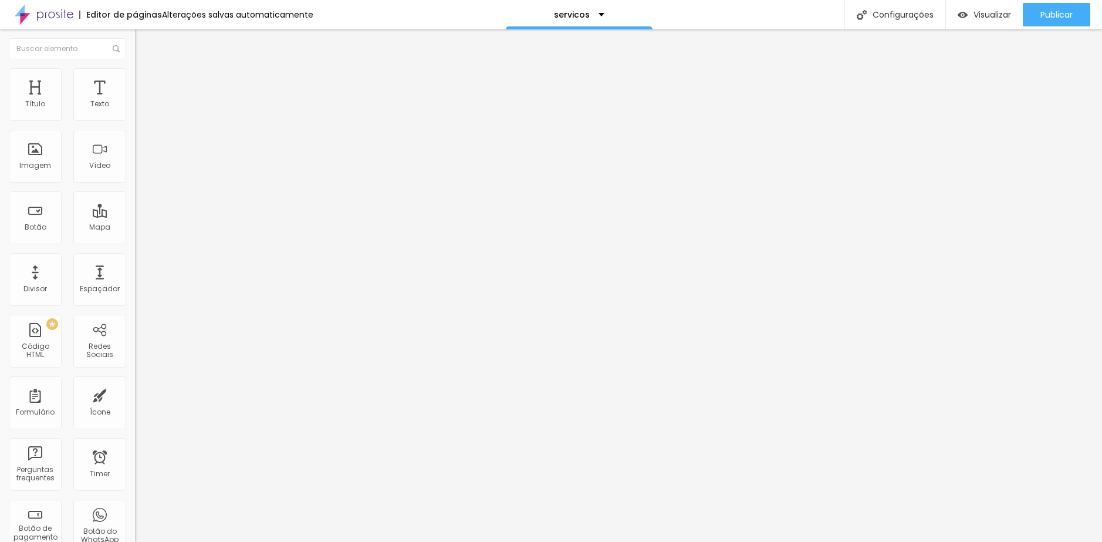
click at [146, 81] on span "Estilo" at bounding box center [155, 76] width 18 height 10
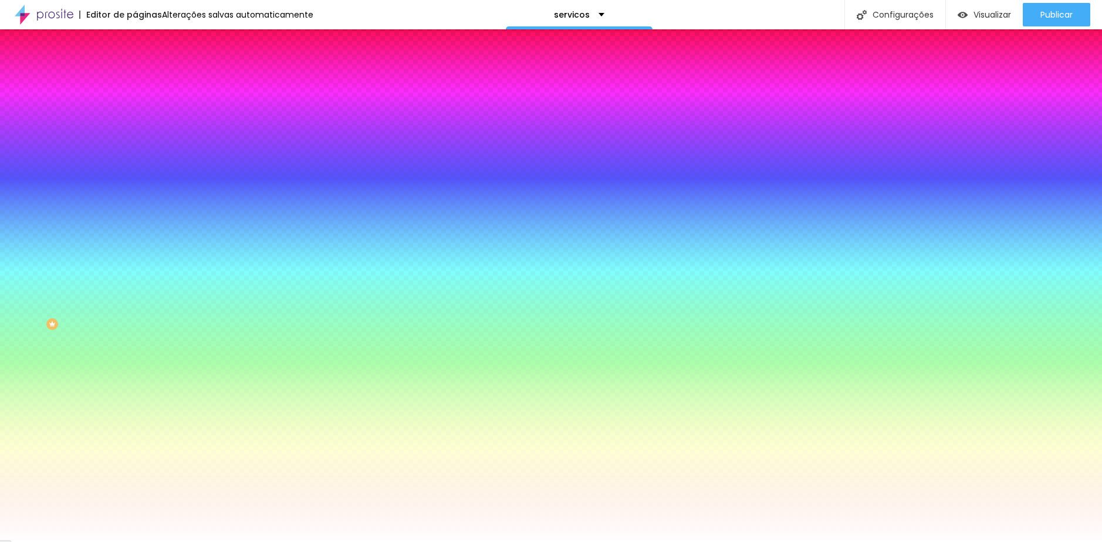
click at [135, 160] on div at bounding box center [202, 160] width 135 height 0
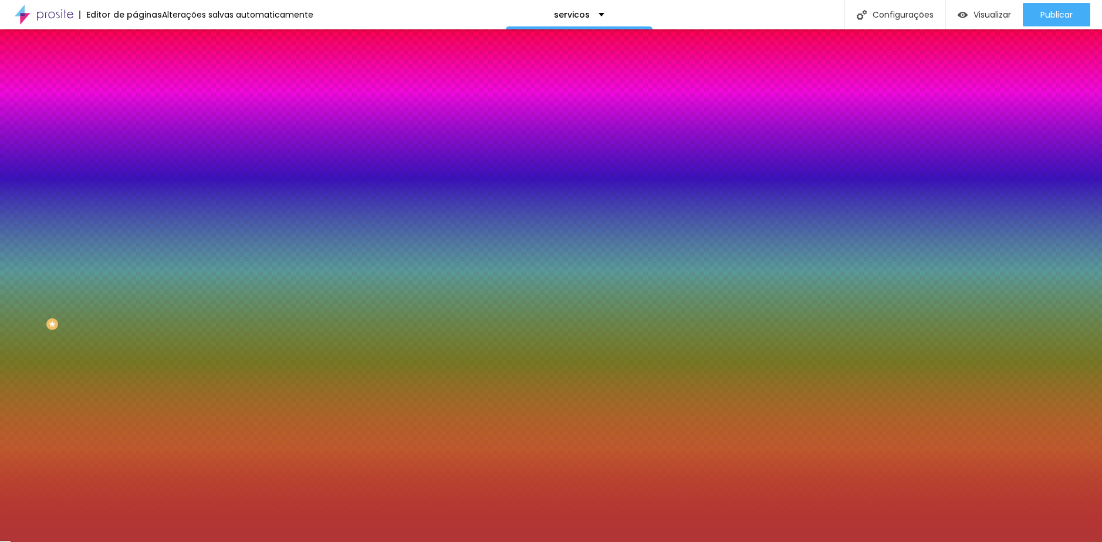
type input "#000000"
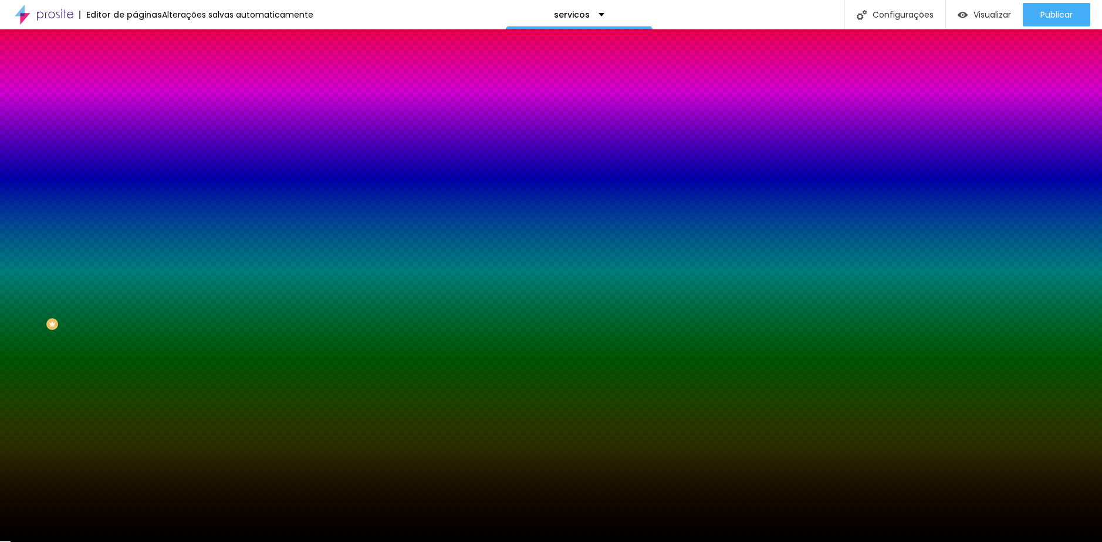
drag, startPoint x: 57, startPoint y: 271, endPoint x: 1, endPoint y: 345, distance: 92.5
click at [135, 345] on div "Editar Seção Conteúdo Estilo Avançado Imagem de fundo Trocar imagem Efeito da I…" at bounding box center [202, 285] width 135 height 512
click at [135, 178] on div "Efeitos de fundo" at bounding box center [202, 174] width 135 height 7
click at [135, 160] on div at bounding box center [202, 160] width 135 height 0
drag, startPoint x: 117, startPoint y: 286, endPoint x: 120, endPoint y: 275, distance: 12.1
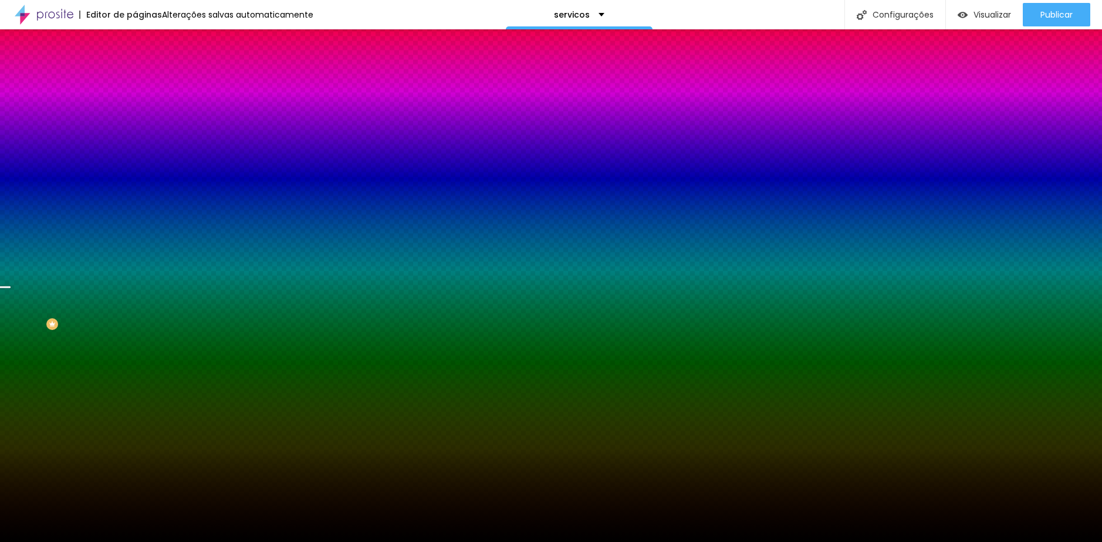
click at [120, 275] on div at bounding box center [551, 271] width 1102 height 542
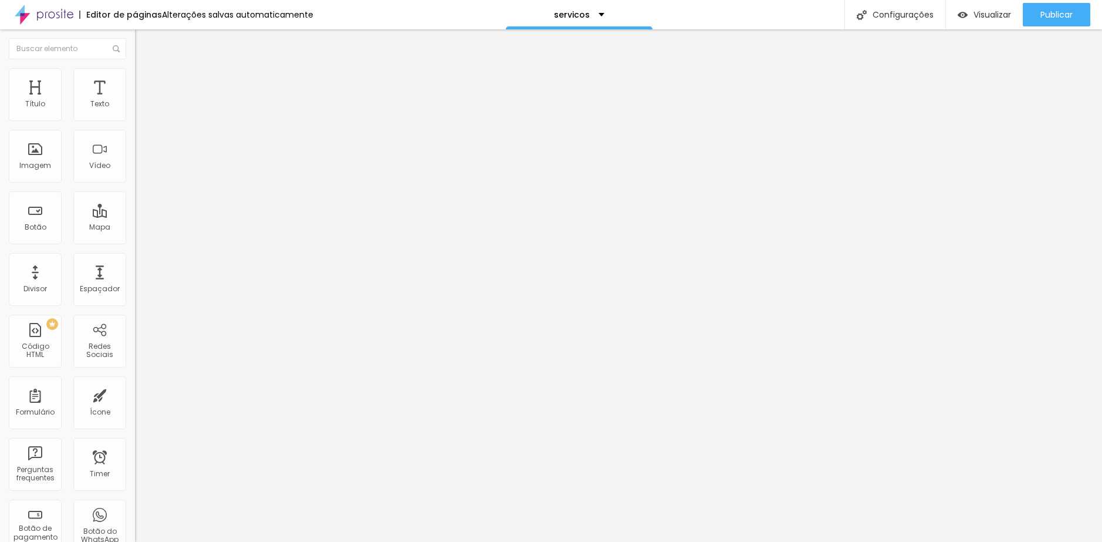
click at [135, 140] on img at bounding box center [139, 136] width 8 height 8
click at [135, 185] on span "Normal" at bounding box center [148, 180] width 26 height 10
click at [135, 192] on span "Pequeno" at bounding box center [150, 187] width 31 height 10
drag, startPoint x: 71, startPoint y: 137, endPoint x: -14, endPoint y: 137, distance: 84.5
click at [0, 137] on html "Editor de páginas Alterações salvas automaticamente servicos Configurações Conf…" at bounding box center [551, 271] width 1102 height 542
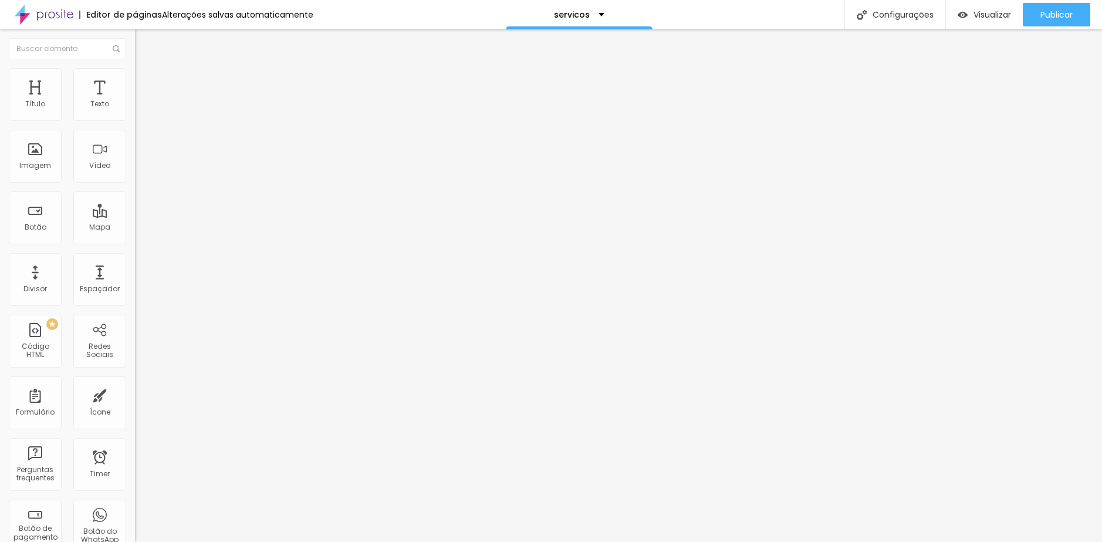
type input "Saiba mais"
click at [135, 69] on img at bounding box center [140, 73] width 11 height 11
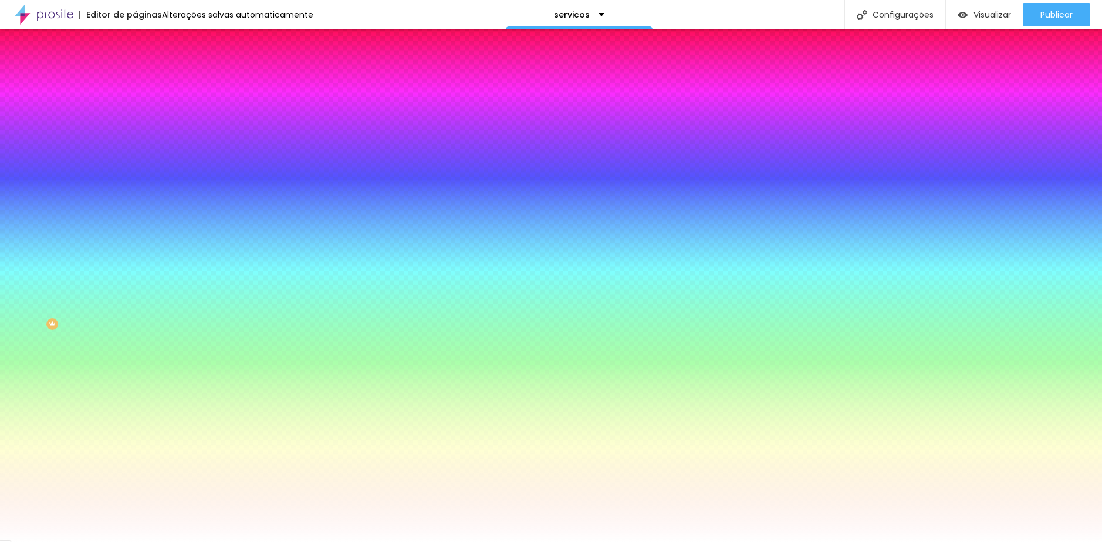
click at [135, 177] on button "button" at bounding box center [143, 183] width 16 height 12
type input "1"
type input "2"
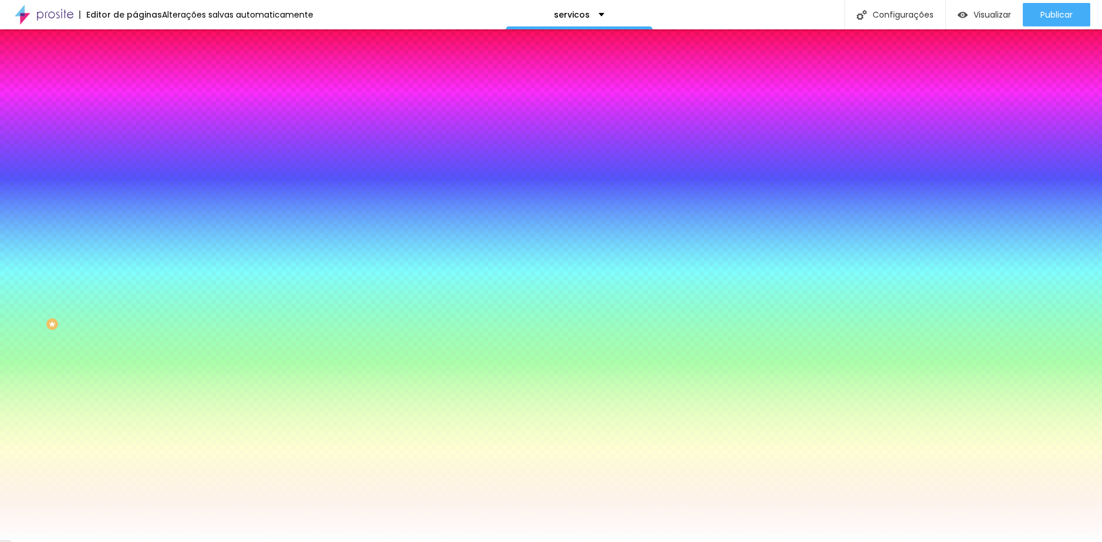
type input "3"
type input "4"
type input "5"
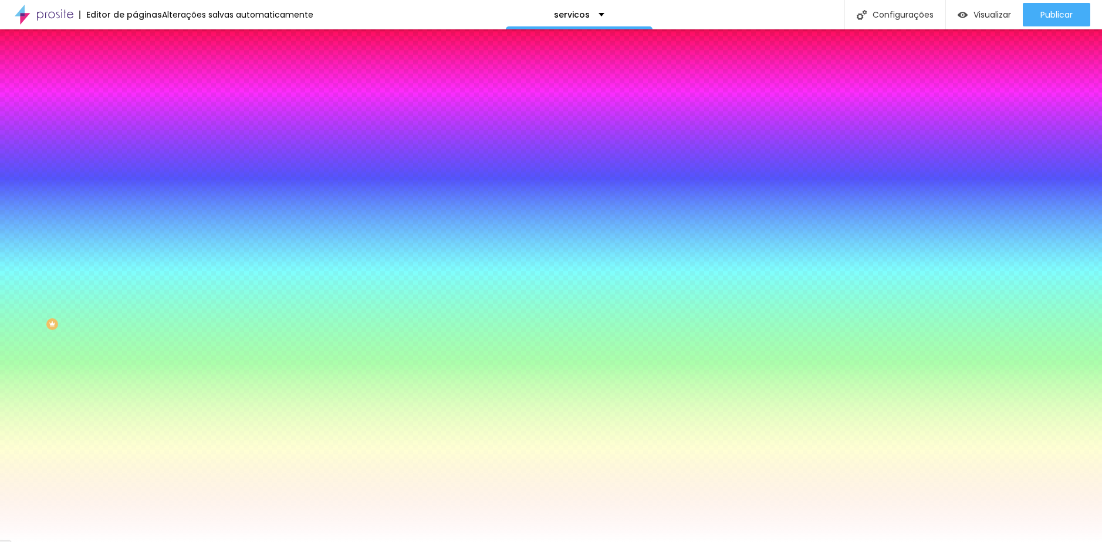
type input "5"
type input "8"
type input "9"
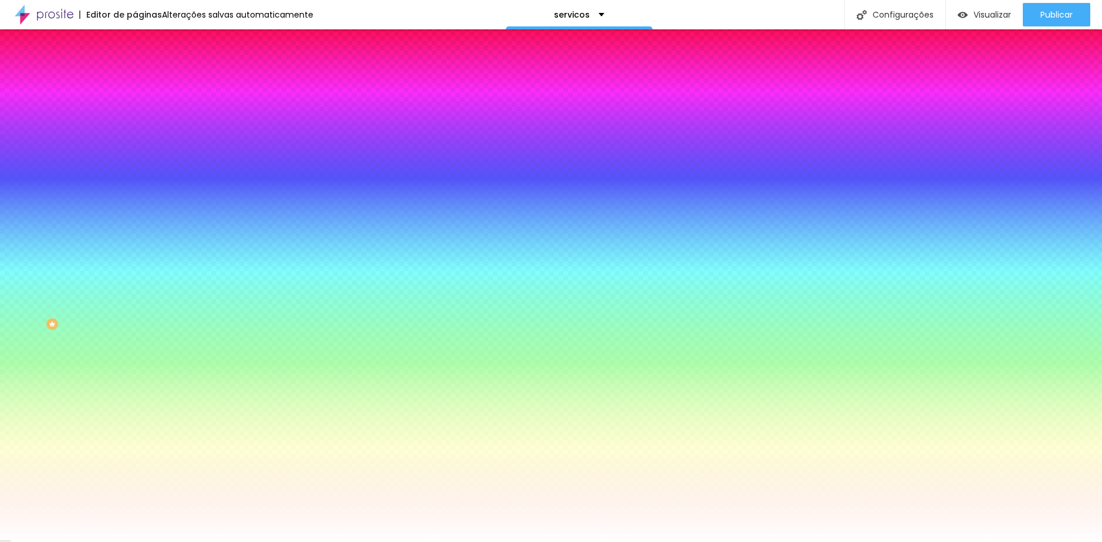
type input "16"
type input "17"
type input "19"
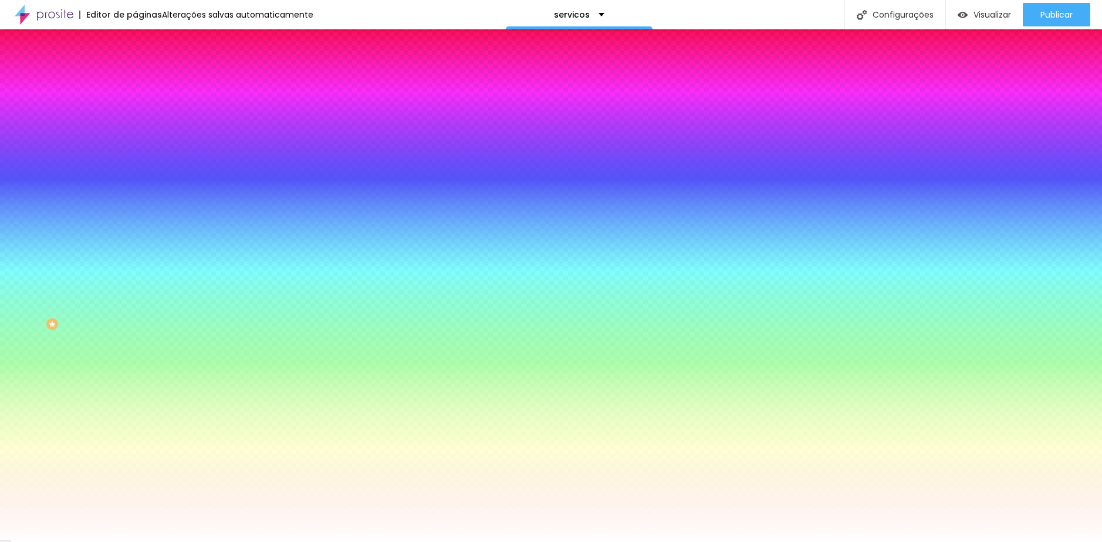
type input "19"
type input "22"
type input "25"
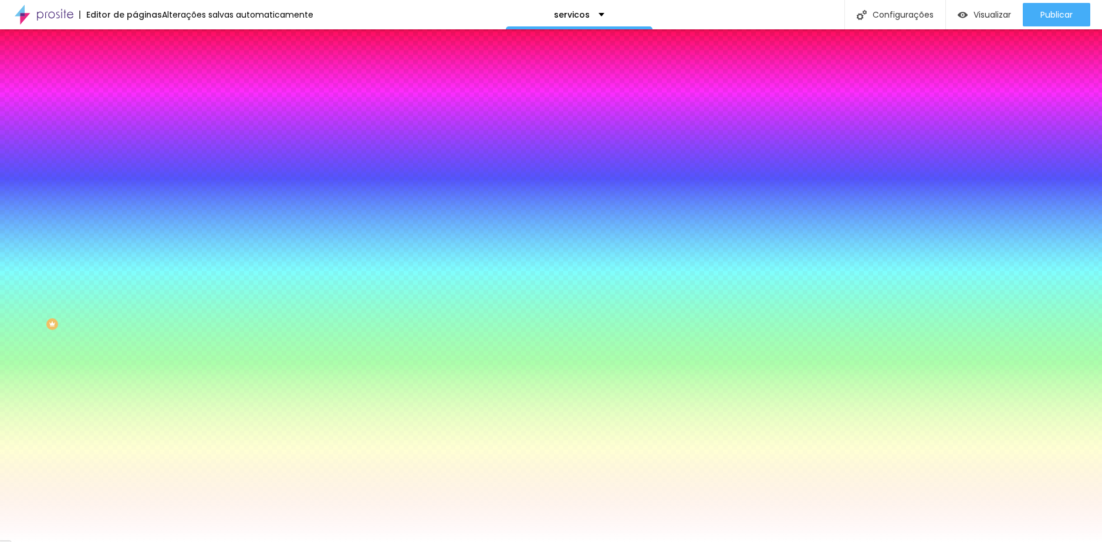
type input "27"
type input "28"
type input "29"
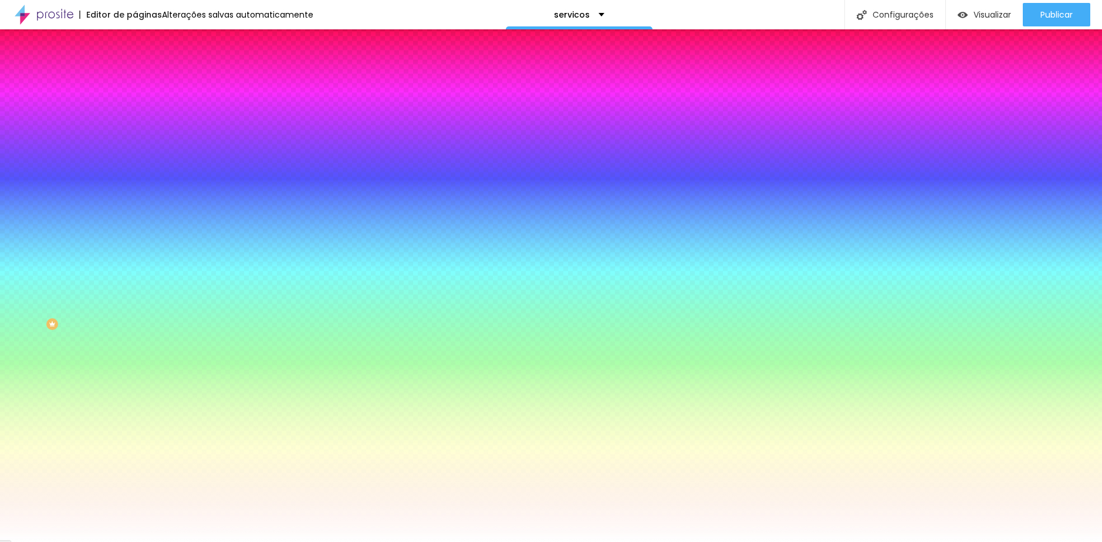
type input "29"
type input "30"
drag, startPoint x: 131, startPoint y: 218, endPoint x: 279, endPoint y: 220, distance: 147.9
type input "30"
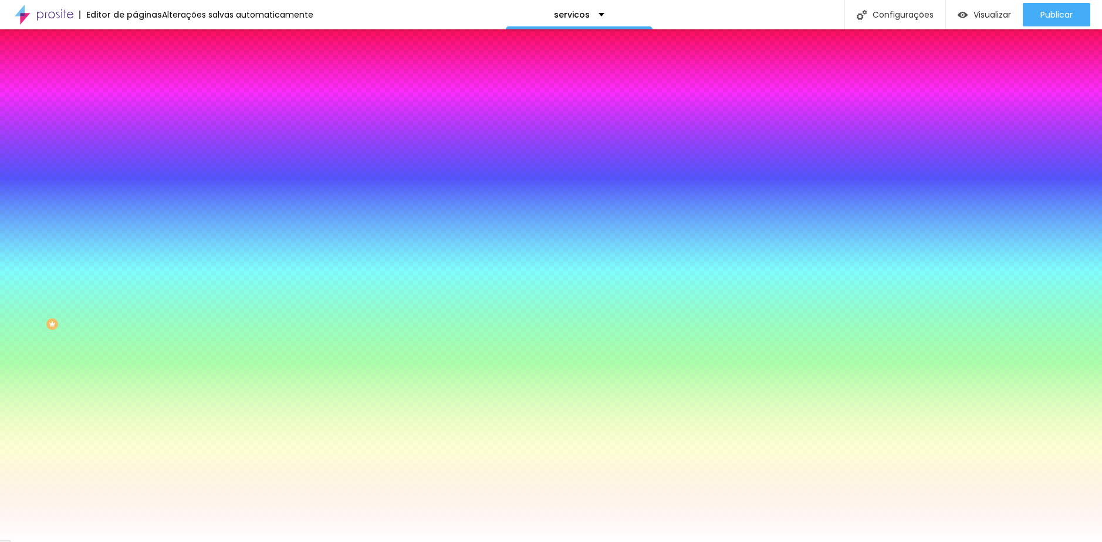
click at [68, 541] on div at bounding box center [551, 542] width 1102 height 0
click at [135, 150] on button "button" at bounding box center [143, 150] width 16 height 12
select select "Montserrat"
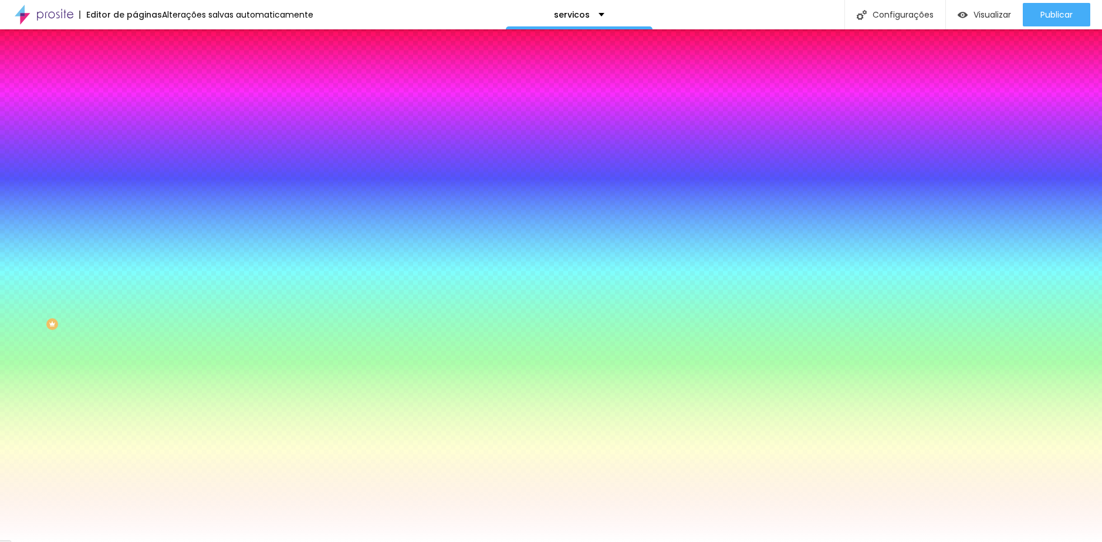
click at [86, 541] on div at bounding box center [551, 542] width 1102 height 0
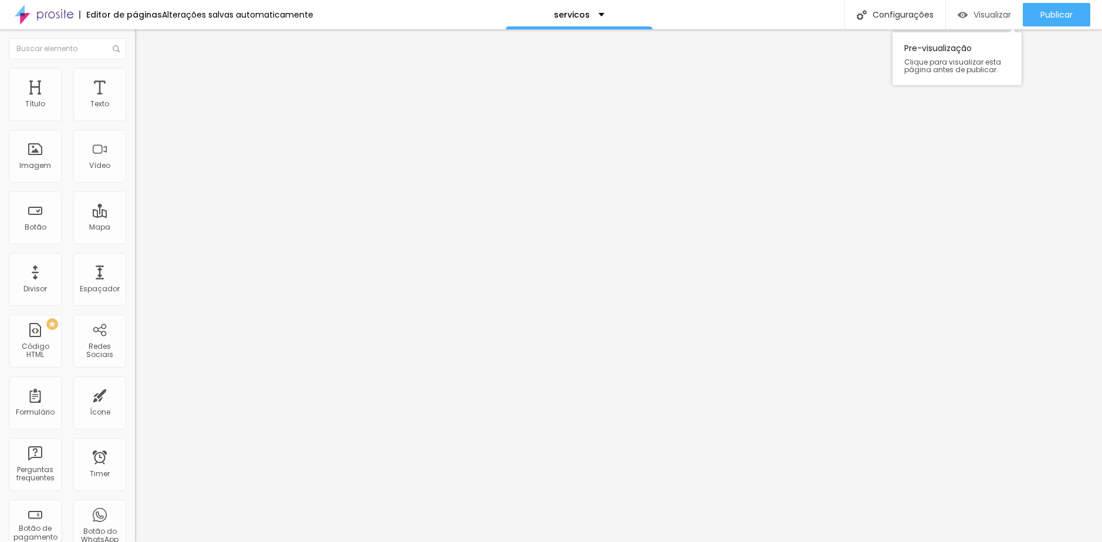
click at [991, 18] on span "Visualizar" at bounding box center [993, 14] width 38 height 9
click at [135, 299] on div "Editar Texto Estilo Avançado Tipografia Voltar ao padrão Sombra DESATIVADO Volt…" at bounding box center [202, 285] width 135 height 512
click at [146, 84] on span "Avançado" at bounding box center [165, 88] width 39 height 10
click at [135, 68] on li "Conteúdo" at bounding box center [202, 62] width 135 height 12
click at [135, 80] on li "Estilo" at bounding box center [202, 74] width 135 height 12
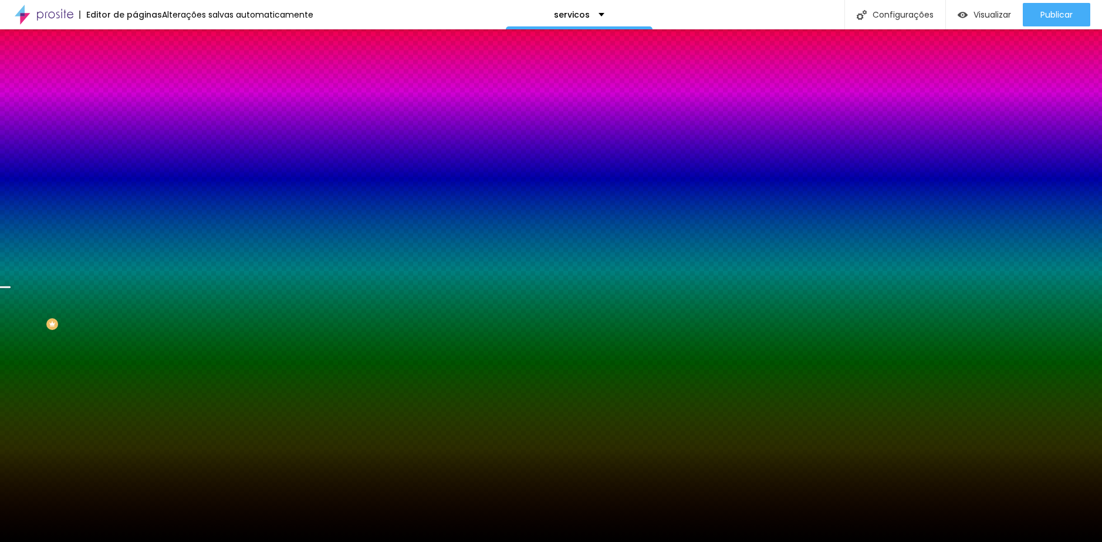
click at [135, 108] on span "Trocar imagem" at bounding box center [167, 103] width 64 height 10
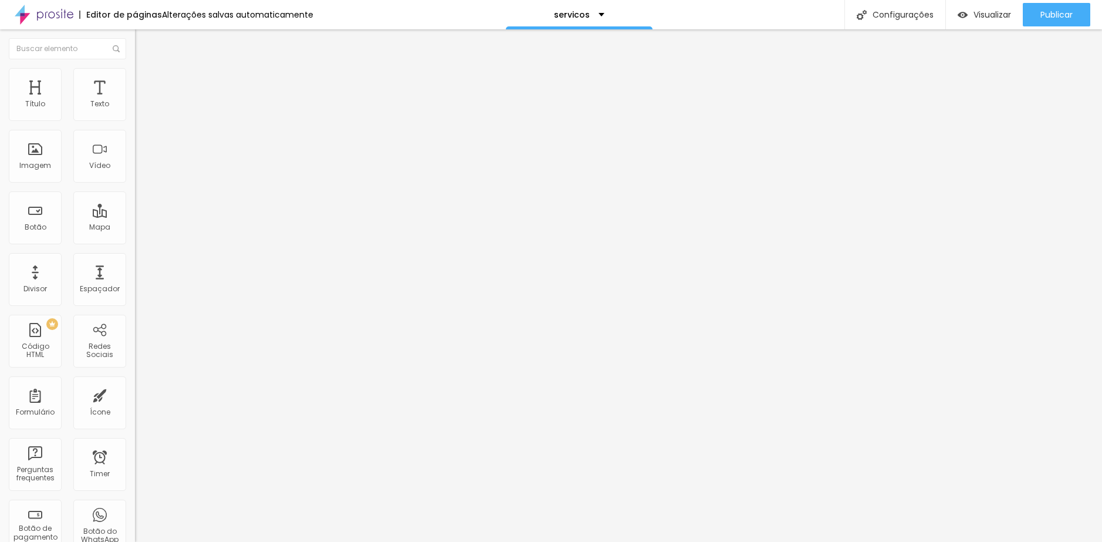
click at [146, 81] on span "Estilo" at bounding box center [155, 76] width 18 height 10
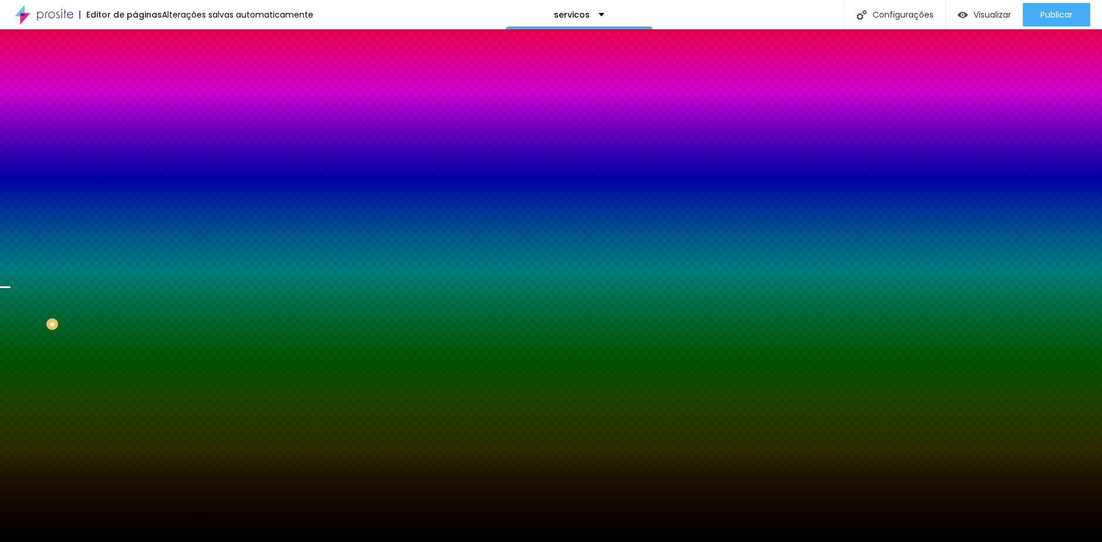
click at [135, 108] on span "Trocar imagem" at bounding box center [167, 103] width 64 height 10
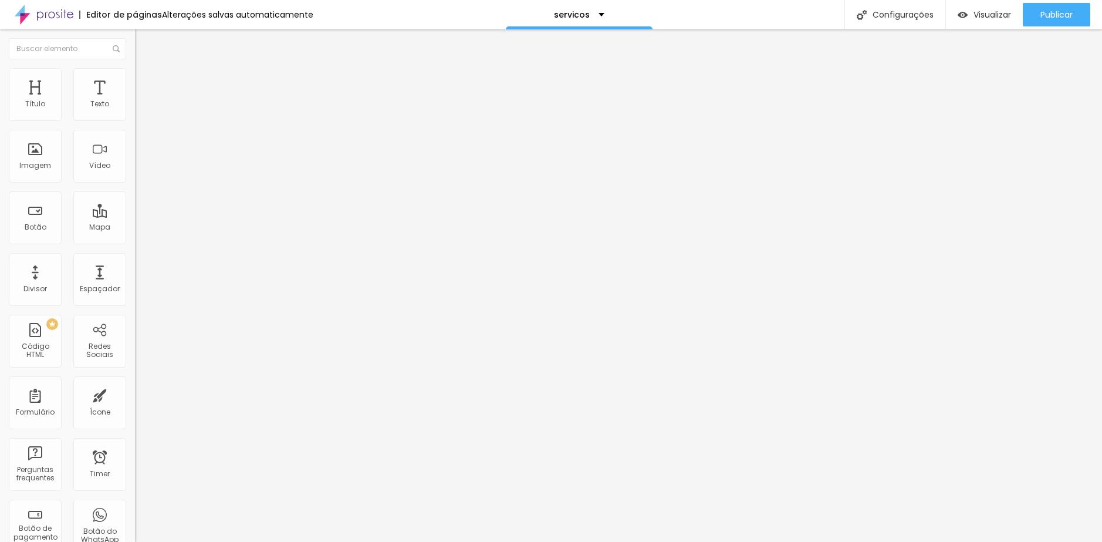
click at [135, 107] on span "Encaixotado" at bounding box center [158, 102] width 46 height 10
click at [135, 106] on div "Modo Encaixotado Encaixotado Completo" at bounding box center [202, 108] width 135 height 32
click at [146, 81] on span "Estilo" at bounding box center [155, 76] width 18 height 10
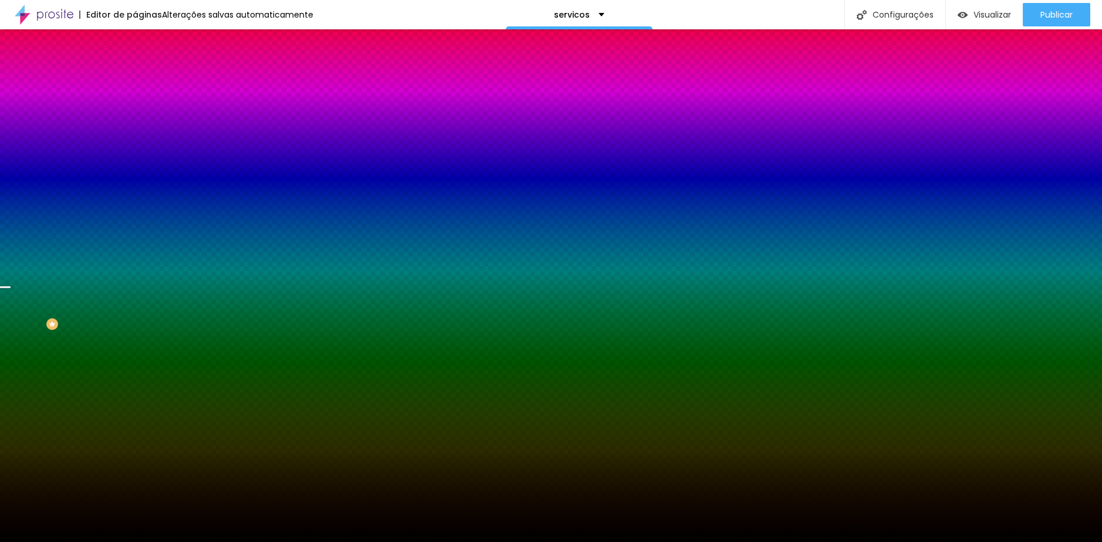
click at [135, 107] on div "Trocar imagem" at bounding box center [202, 103] width 135 height 8
click at [135, 108] on span "Trocar imagem" at bounding box center [167, 103] width 64 height 10
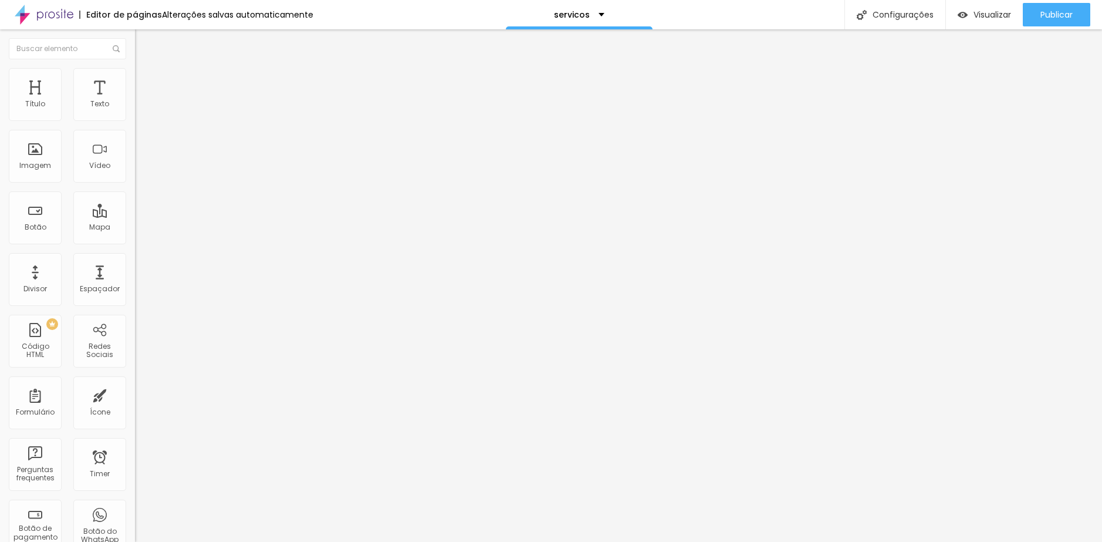
click at [146, 81] on span "Estilo" at bounding box center [155, 76] width 18 height 10
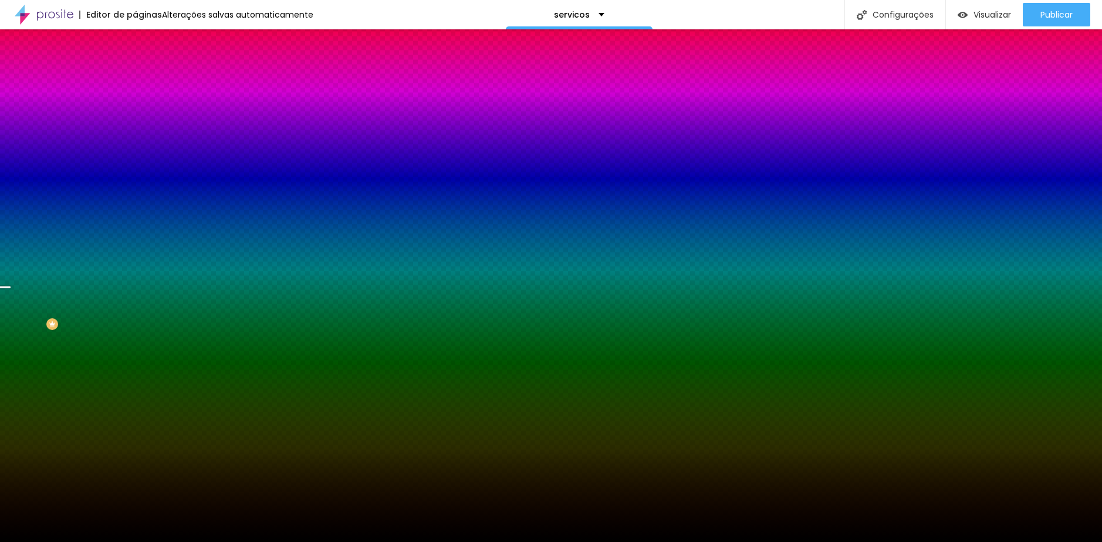
click at [135, 108] on span "Trocar imagem" at bounding box center [167, 103] width 64 height 10
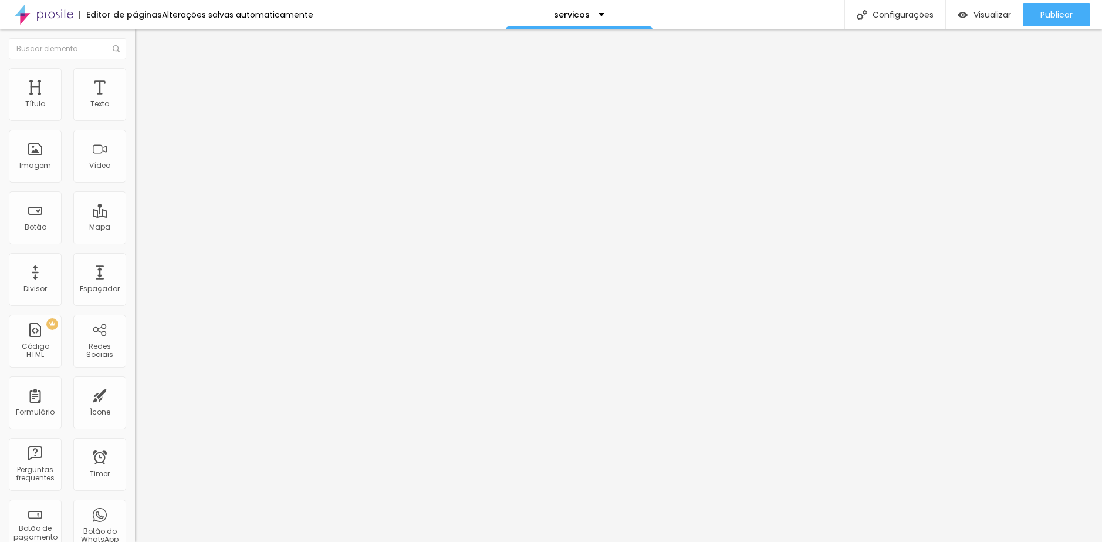
click at [146, 81] on span "Estilo" at bounding box center [155, 76] width 18 height 10
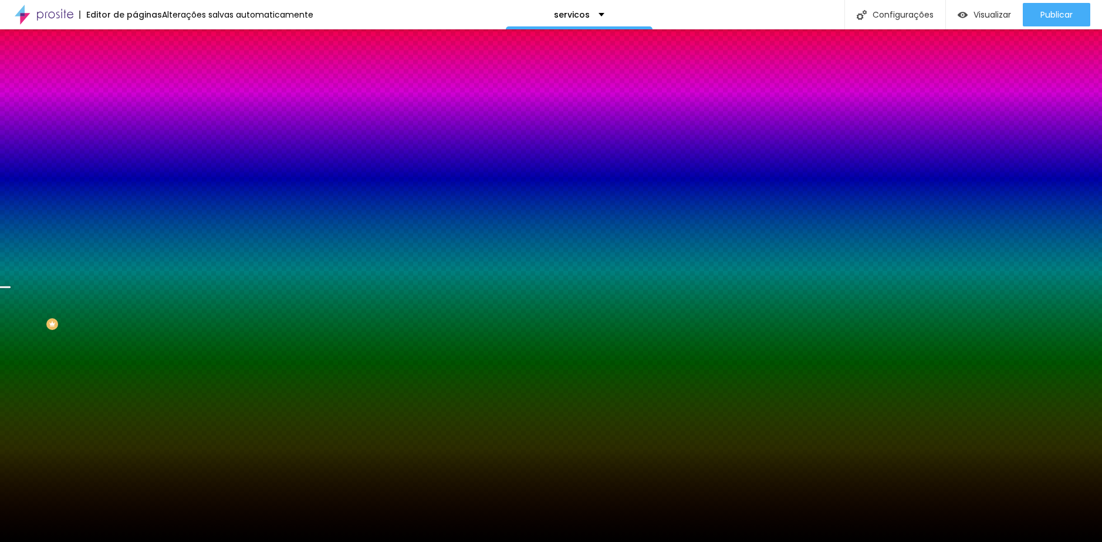
click at [135, 108] on span "Trocar imagem" at bounding box center [167, 103] width 64 height 10
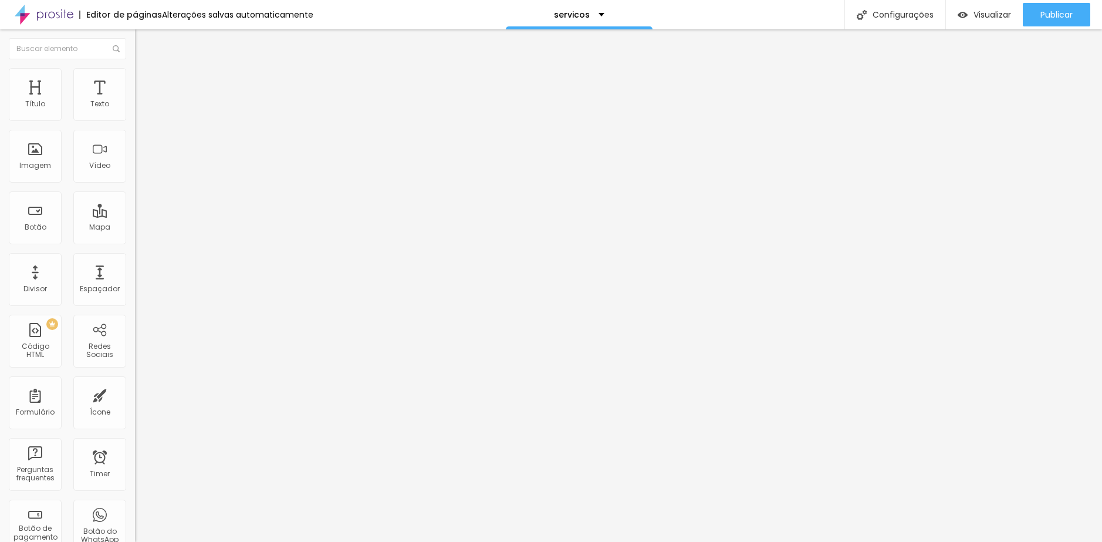
click at [146, 81] on span "Estilo" at bounding box center [155, 76] width 18 height 10
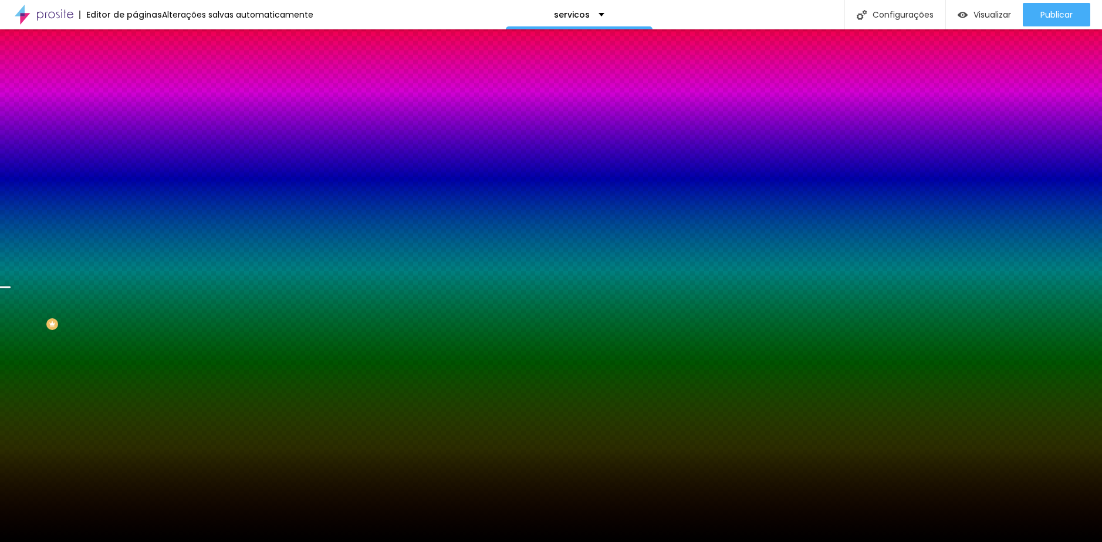
click at [135, 107] on div "Trocar imagem" at bounding box center [202, 103] width 135 height 8
click at [135, 108] on span "Trocar imagem" at bounding box center [167, 103] width 64 height 10
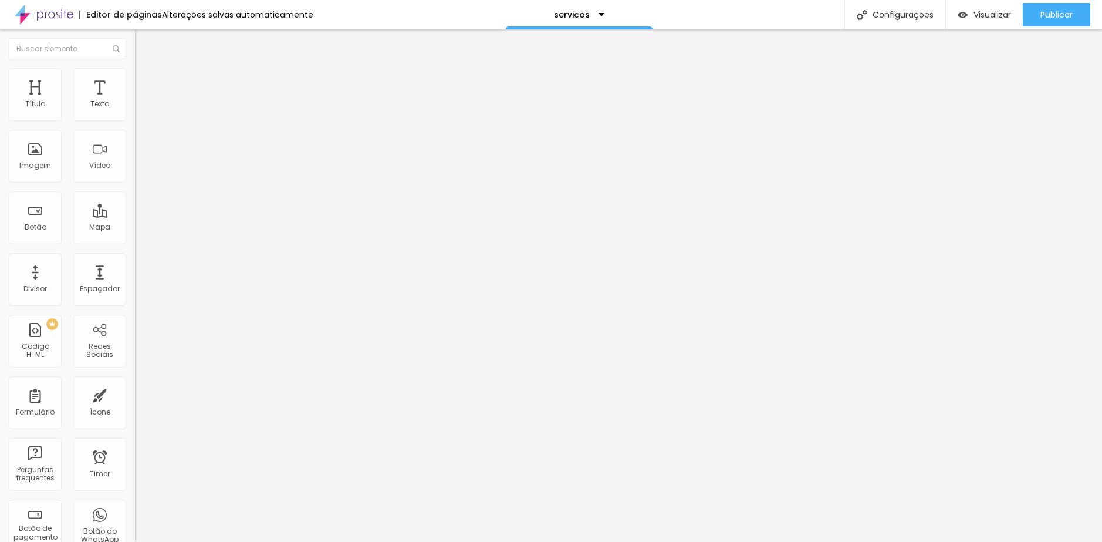
click at [146, 85] on span "Avançado" at bounding box center [165, 88] width 39 height 10
click at [135, 80] on li "Estilo" at bounding box center [202, 74] width 135 height 12
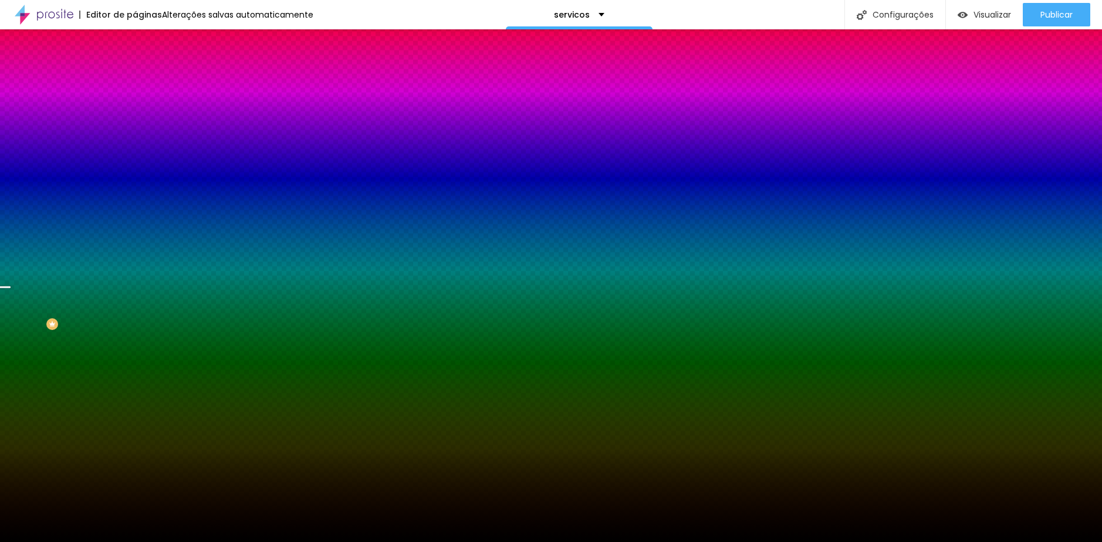
click at [135, 108] on span "Trocar imagem" at bounding box center [167, 103] width 64 height 10
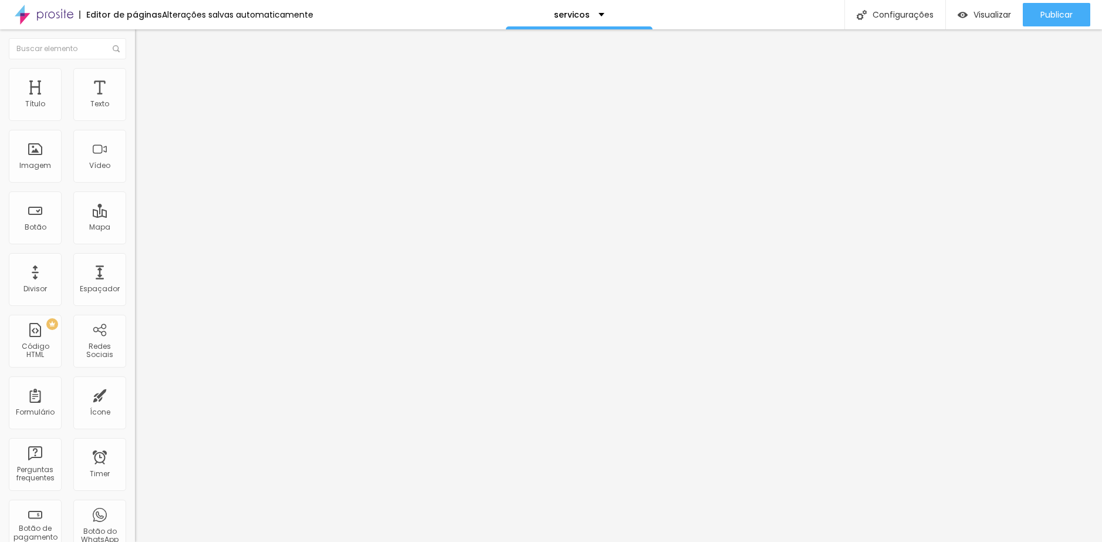
click at [146, 81] on span "Estilo" at bounding box center [155, 76] width 18 height 10
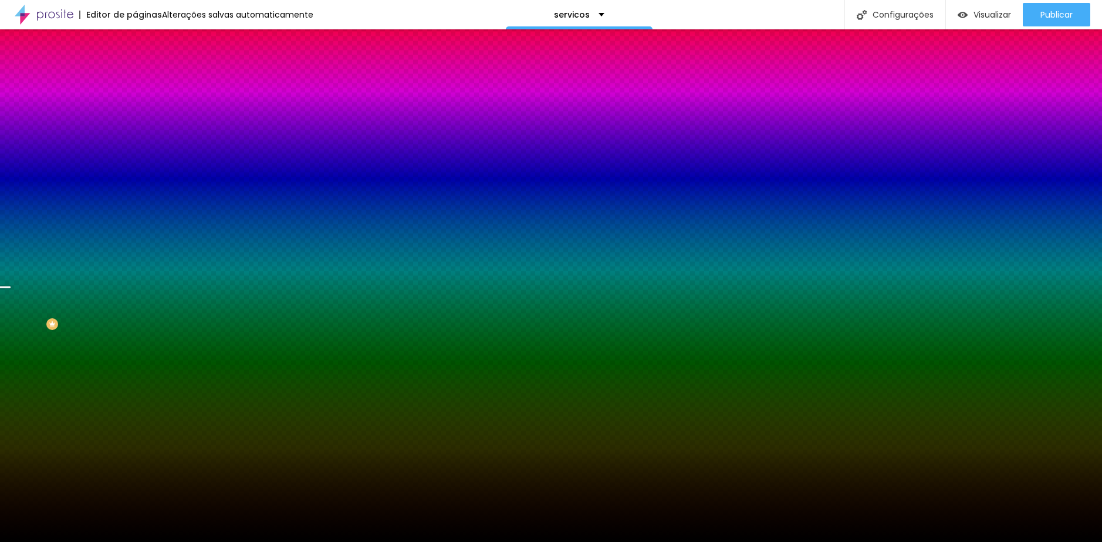
click at [135, 108] on span "Trocar imagem" at bounding box center [167, 103] width 64 height 10
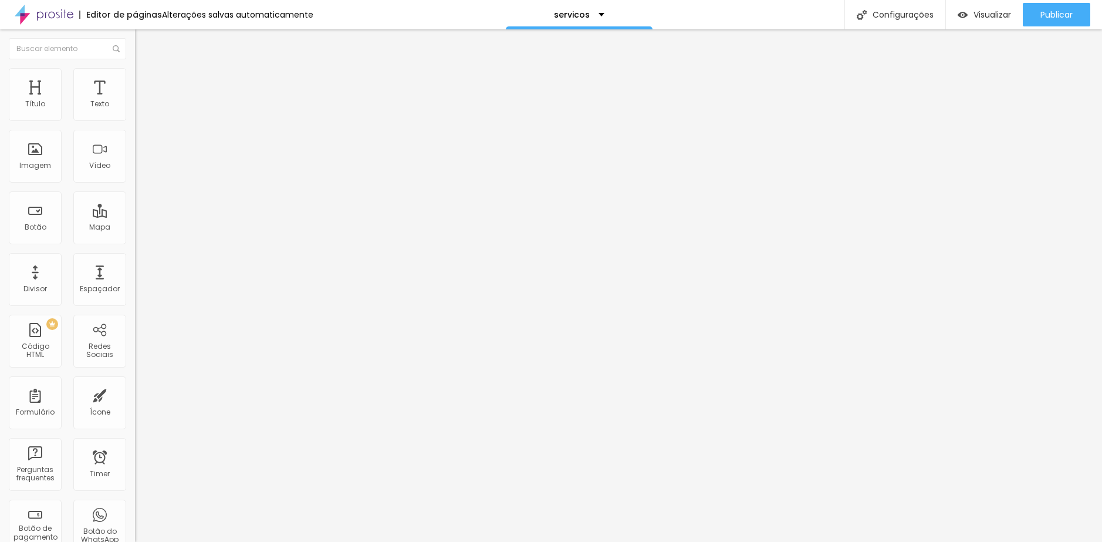
click at [135, 87] on ul "Conteúdo Estilo Avançado" at bounding box center [202, 73] width 135 height 35
click at [135, 80] on li "Estilo" at bounding box center [202, 74] width 135 height 12
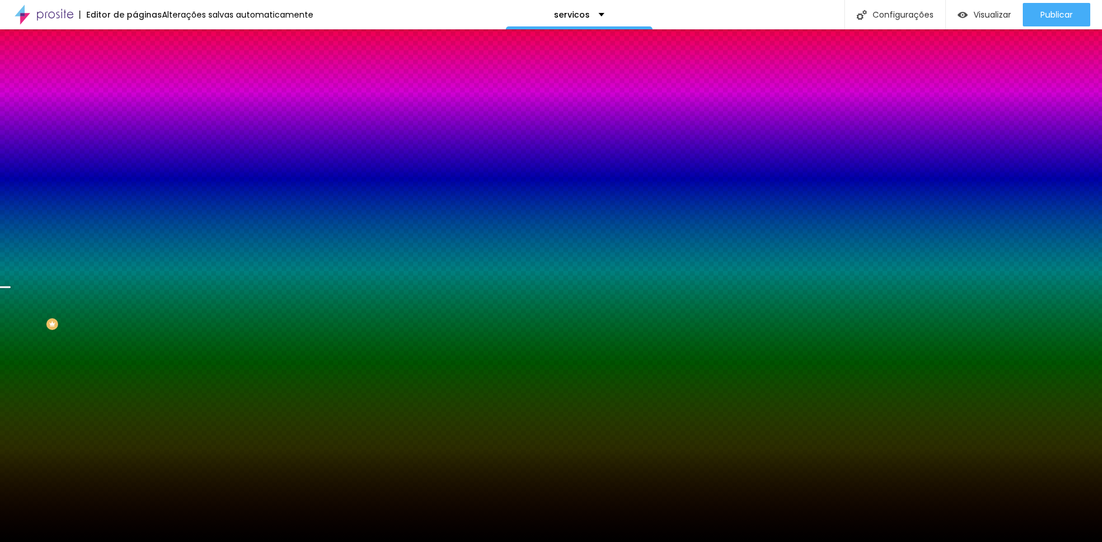
click at [135, 108] on span "Trocar imagem" at bounding box center [167, 103] width 64 height 10
drag, startPoint x: 832, startPoint y: 421, endPoint x: 927, endPoint y: 474, distance: 109.3
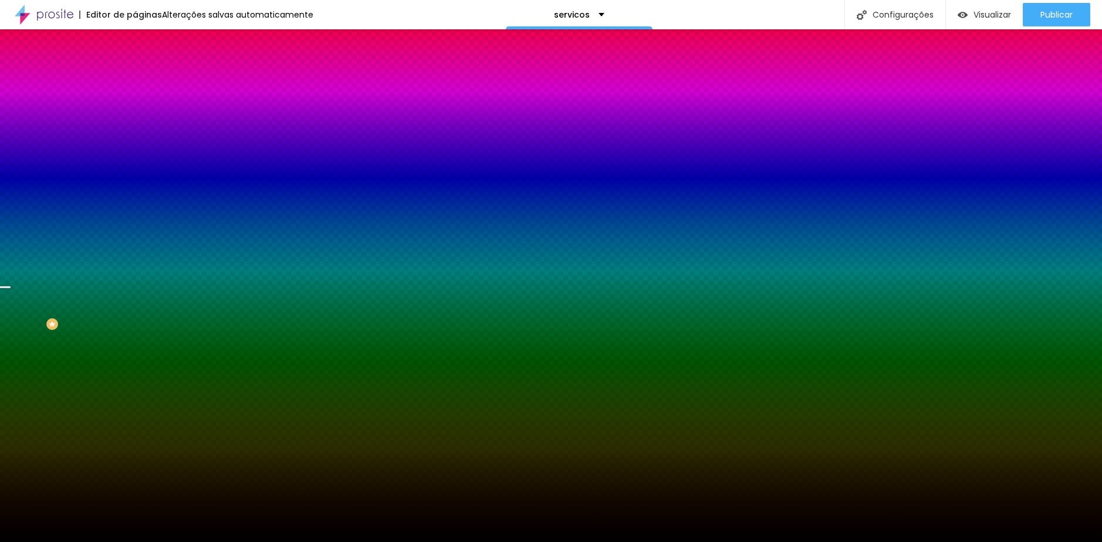
scroll to position [237, 0]
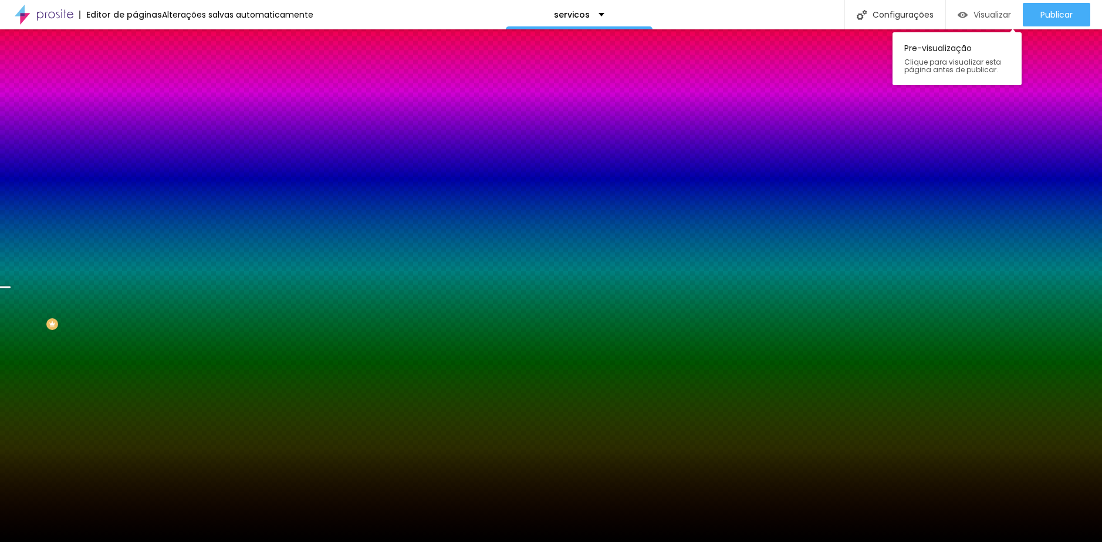
click at [993, 5] on div "Visualizar" at bounding box center [984, 14] width 53 height 23
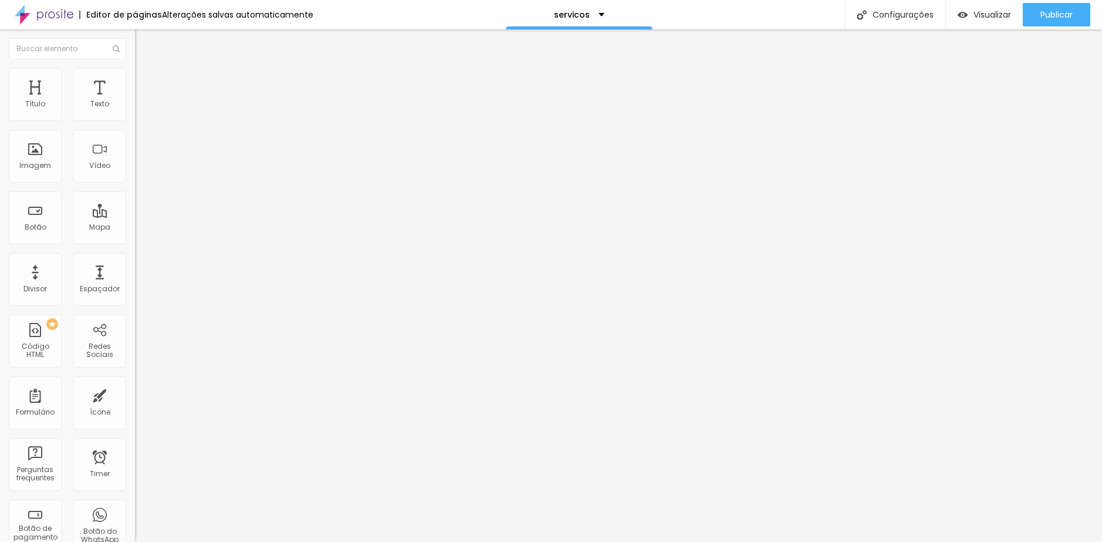
click at [146, 81] on span "Estilo" at bounding box center [155, 76] width 18 height 10
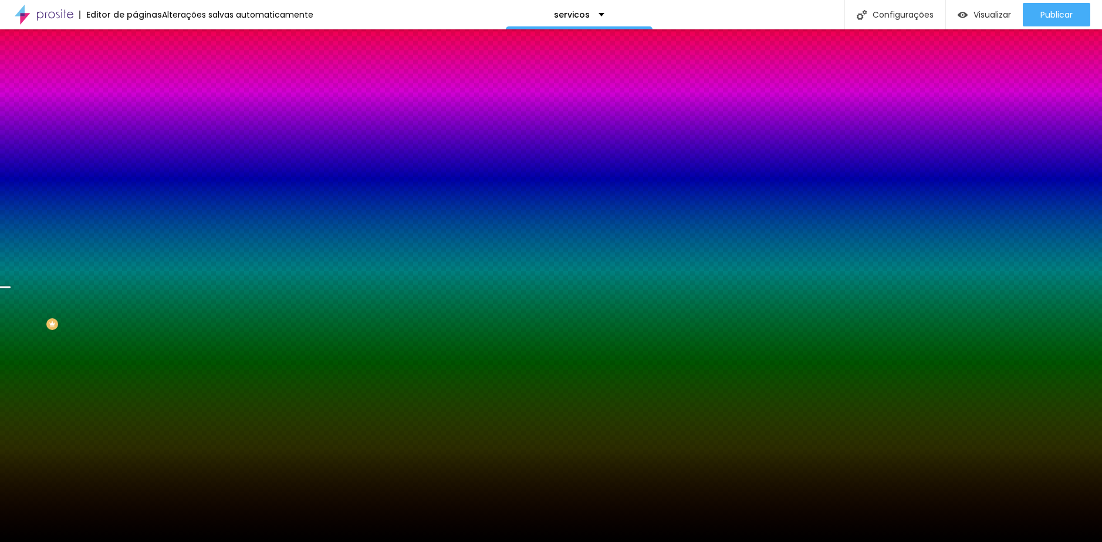
click at [135, 171] on input "#000000" at bounding box center [205, 166] width 141 height 12
click at [135, 160] on div at bounding box center [202, 160] width 135 height 0
drag, startPoint x: 116, startPoint y: 274, endPoint x: 119, endPoint y: 281, distance: 8.0
click at [11, 330] on div at bounding box center [5, 331] width 12 height 2
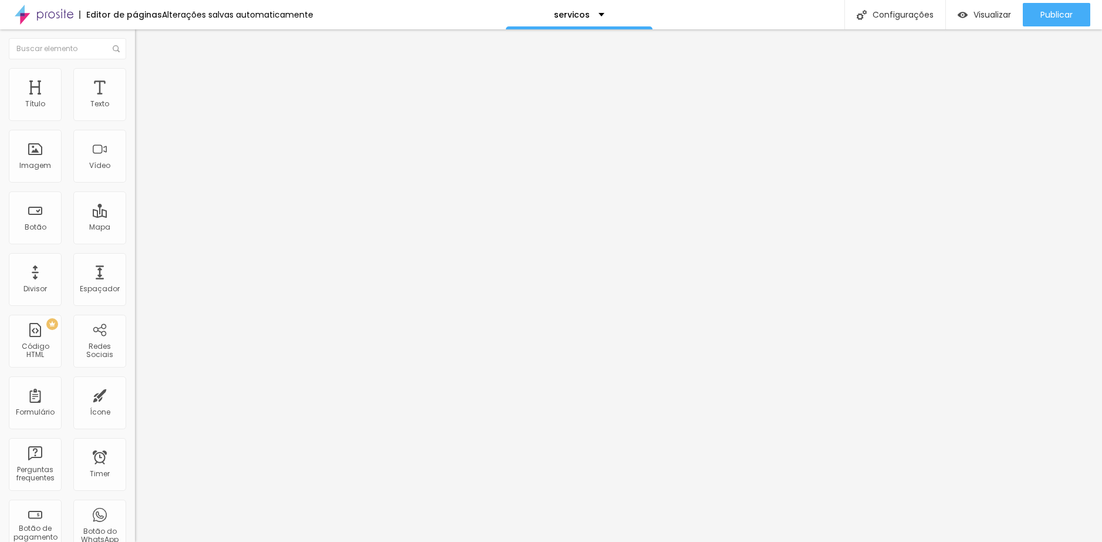
click at [135, 78] on li "Estilo" at bounding box center [202, 74] width 135 height 12
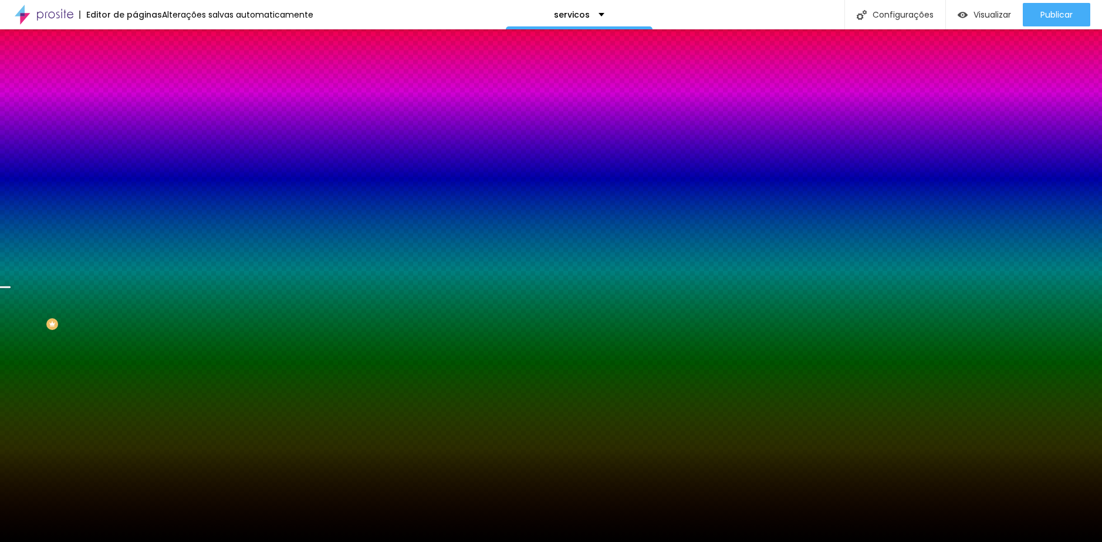
click at [135, 160] on div at bounding box center [202, 160] width 135 height 0
drag, startPoint x: 119, startPoint y: 276, endPoint x: 119, endPoint y: 284, distance: 8.2
click at [12, 347] on div at bounding box center [6, 348] width 12 height 2
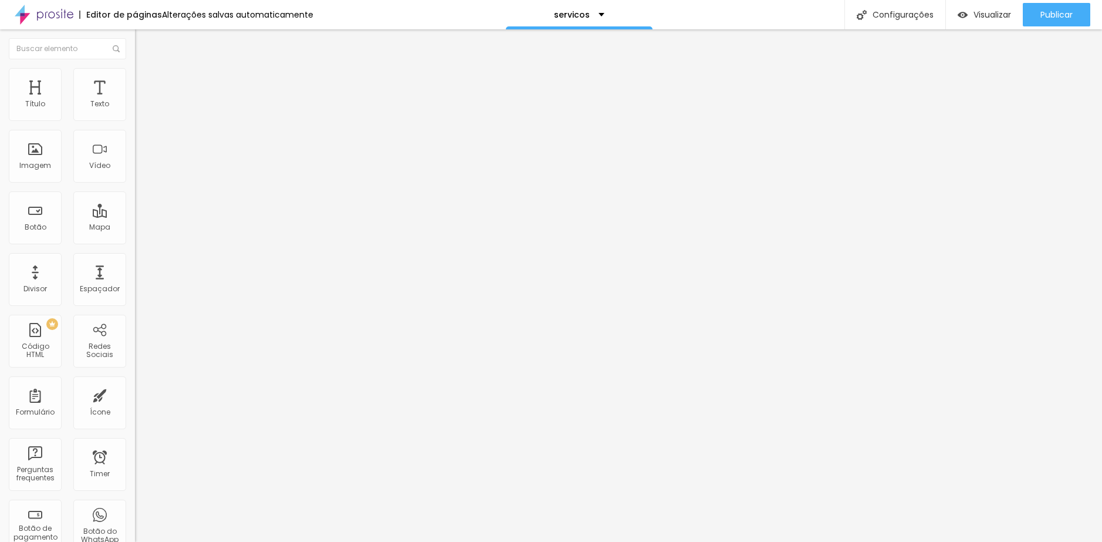
click at [135, 75] on img at bounding box center [140, 73] width 11 height 11
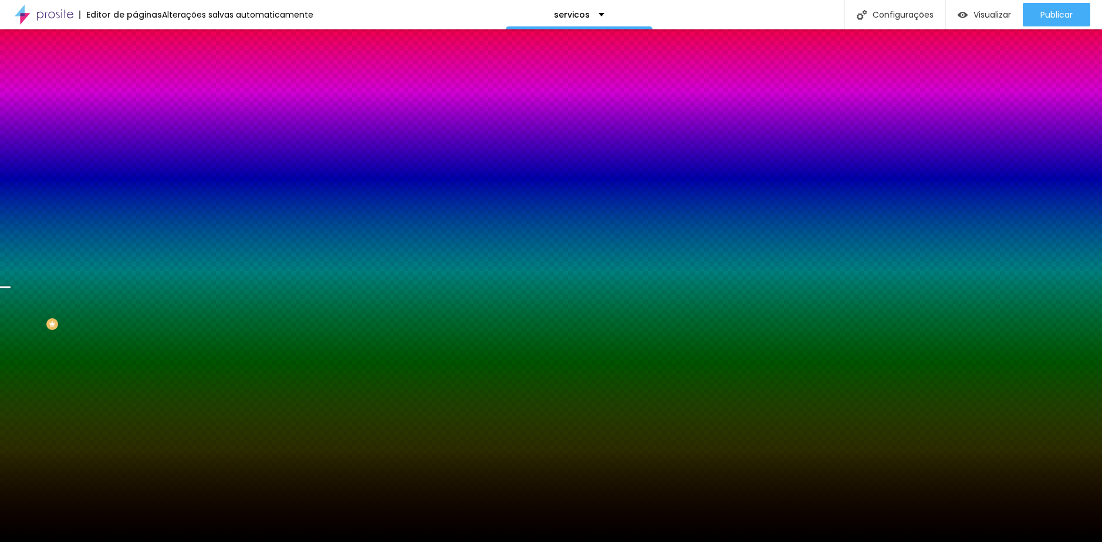
click at [135, 160] on div at bounding box center [202, 160] width 135 height 0
drag, startPoint x: 118, startPoint y: 274, endPoint x: 120, endPoint y: 283, distance: 9.6
click at [11, 340] on div at bounding box center [5, 341] width 12 height 2
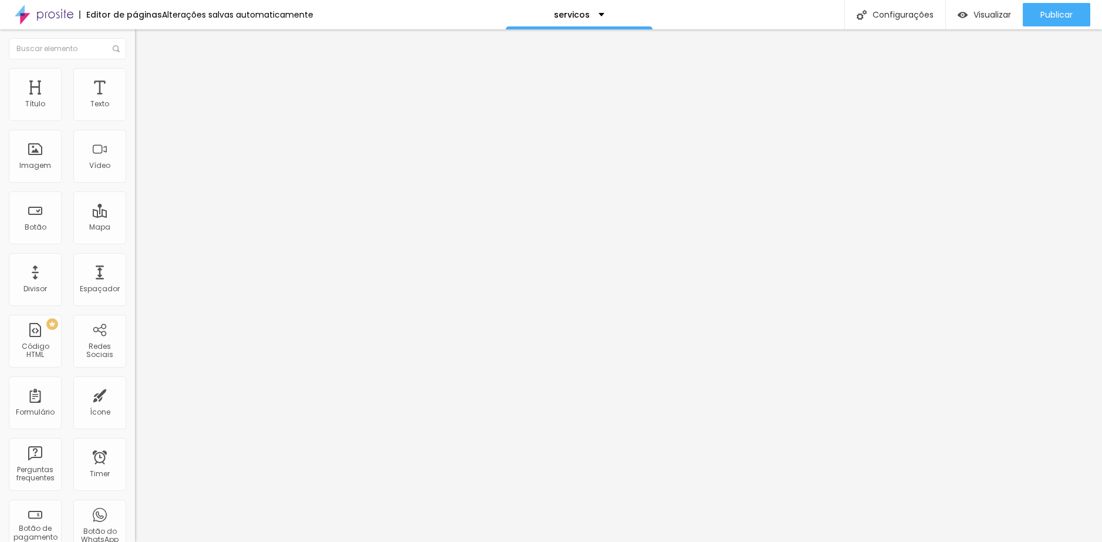
click at [135, 70] on ul "Conteúdo Estilo Avançado" at bounding box center [202, 73] width 135 height 35
click at [135, 76] on li "Estilo" at bounding box center [202, 74] width 135 height 12
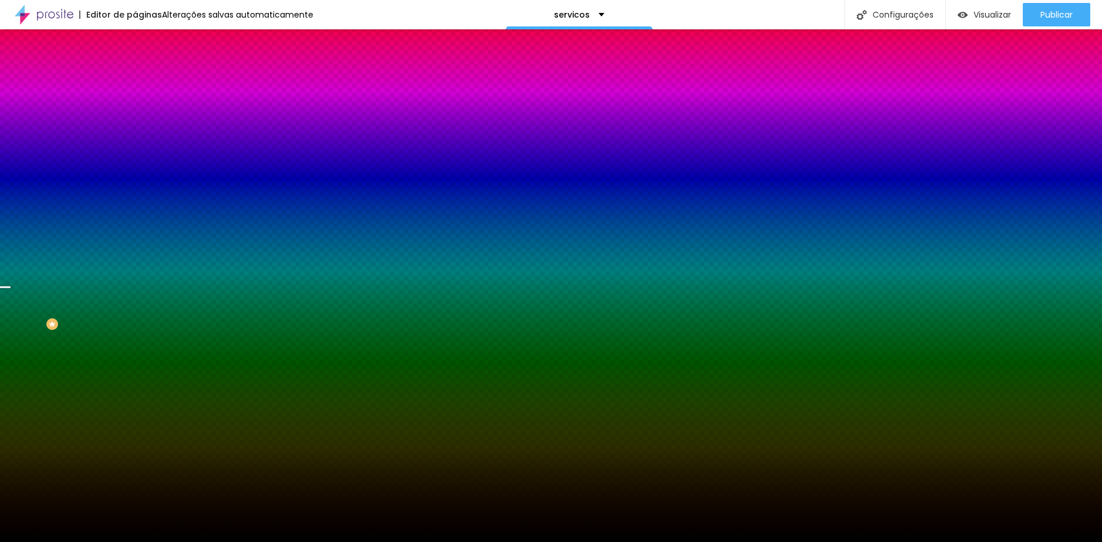
click at [135, 171] on input "#000000" at bounding box center [205, 166] width 141 height 12
click at [135, 171] on div "#000000" at bounding box center [202, 166] width 135 height 12
click at [135, 160] on div at bounding box center [202, 160] width 135 height 0
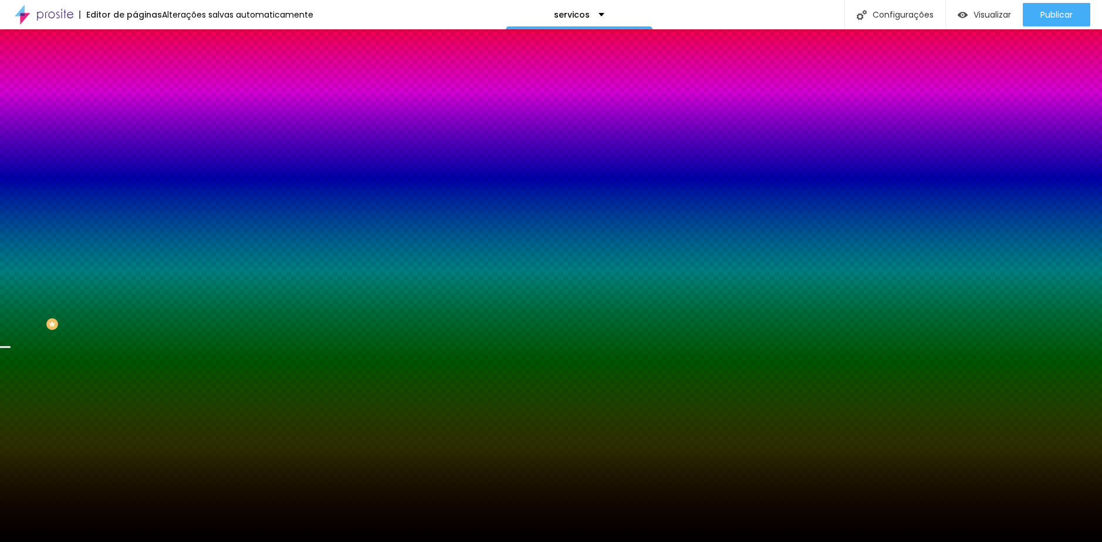
drag, startPoint x: 119, startPoint y: 278, endPoint x: 121, endPoint y: 284, distance: 6.1
click at [121, 284] on div at bounding box center [551, 271] width 1102 height 542
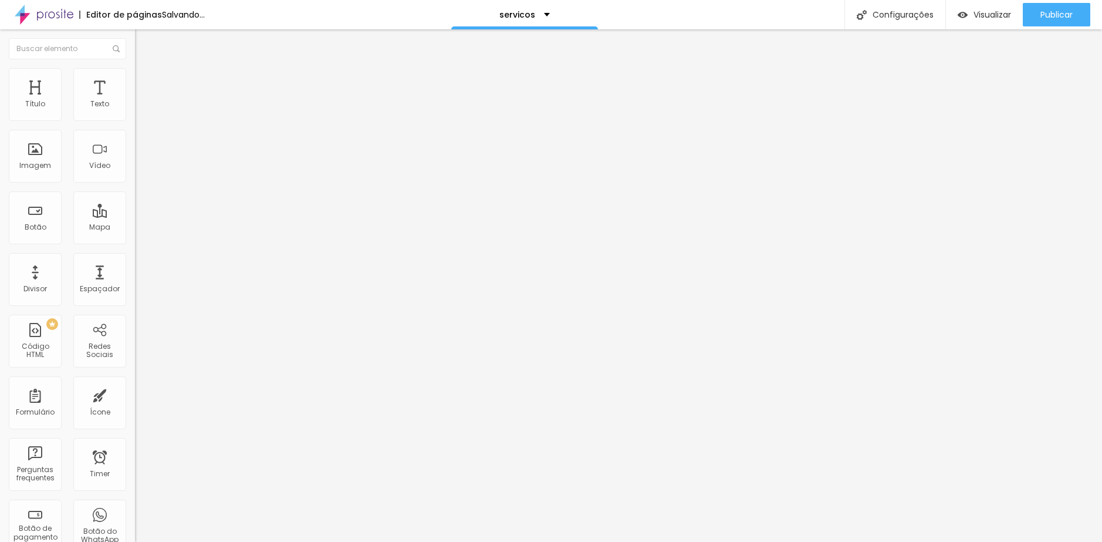
click at [135, 88] on ul "Conteúdo Estilo Avançado" at bounding box center [202, 73] width 135 height 35
click at [146, 81] on span "Estilo" at bounding box center [155, 76] width 18 height 10
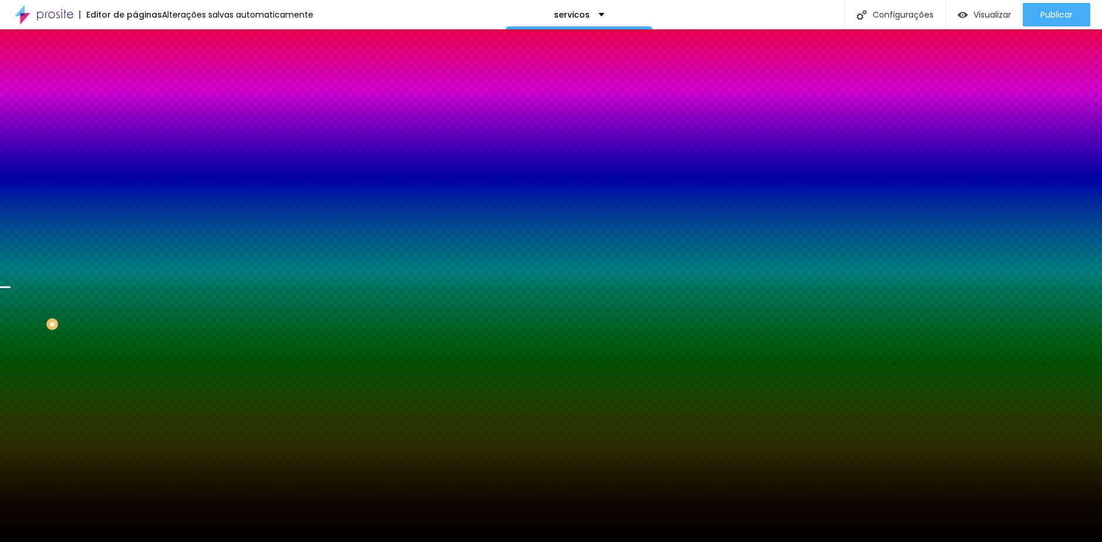
click at [135, 160] on div at bounding box center [202, 160] width 135 height 0
drag, startPoint x: 117, startPoint y: 275, endPoint x: 119, endPoint y: 283, distance: 7.8
click at [11, 340] on div at bounding box center [5, 341] width 12 height 2
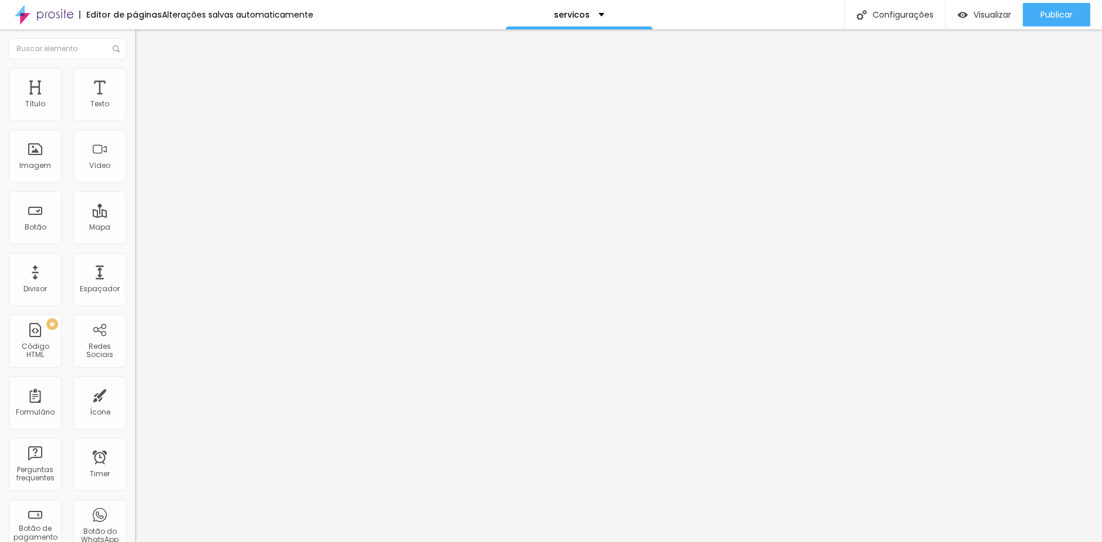
click at [135, 76] on ul "Conteúdo Estilo Avançado" at bounding box center [202, 73] width 135 height 35
click at [135, 77] on li "Estilo" at bounding box center [202, 74] width 135 height 12
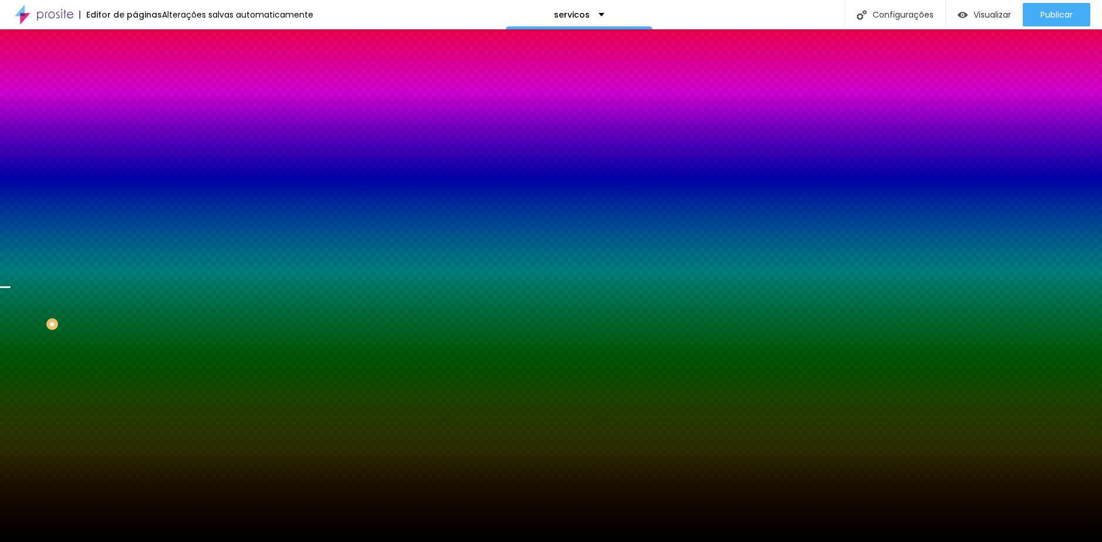
click at [135, 160] on div at bounding box center [202, 160] width 135 height 0
drag, startPoint x: 120, startPoint y: 277, endPoint x: 120, endPoint y: 284, distance: 7.1
click at [120, 284] on div at bounding box center [551, 271] width 1102 height 542
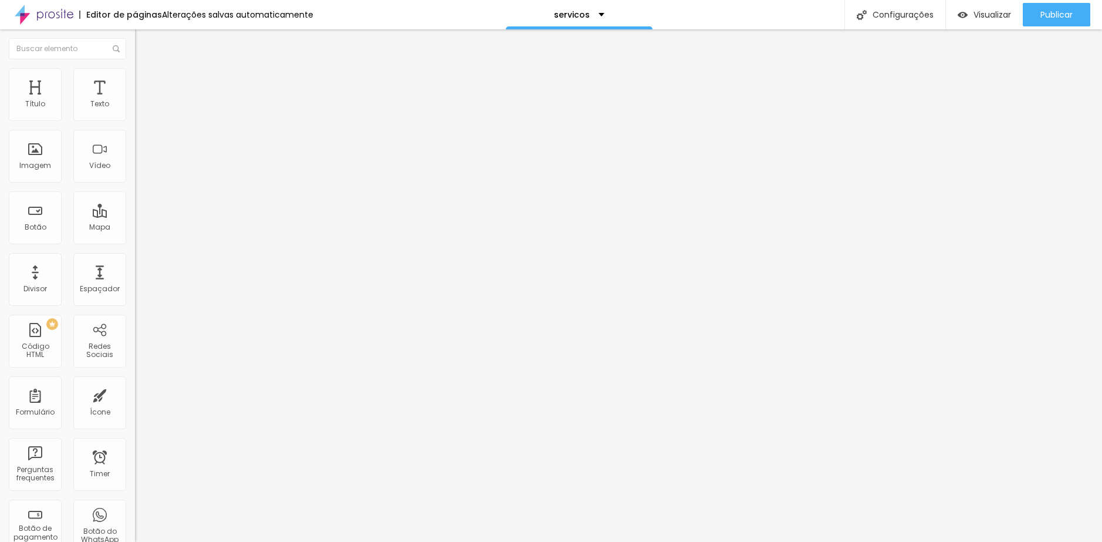
click at [146, 81] on span "Estilo" at bounding box center [155, 76] width 18 height 10
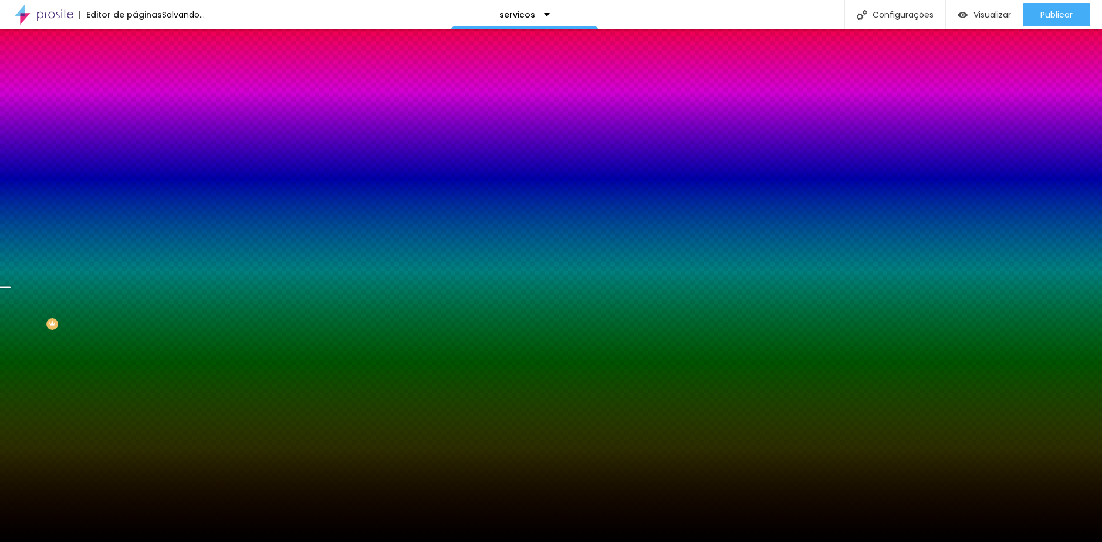
click at [135, 160] on div at bounding box center [202, 160] width 135 height 0
drag, startPoint x: 117, startPoint y: 276, endPoint x: 119, endPoint y: 286, distance: 9.7
click at [119, 286] on div at bounding box center [551, 271] width 1102 height 542
click at [11, 351] on div at bounding box center [5, 352] width 12 height 2
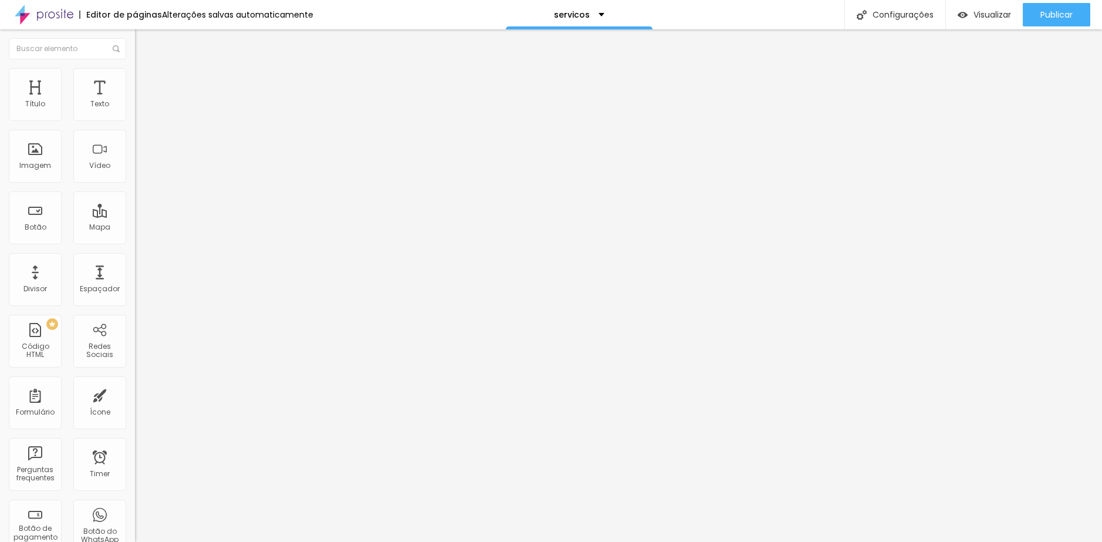
click at [135, 70] on li "Estilo" at bounding box center [202, 74] width 135 height 12
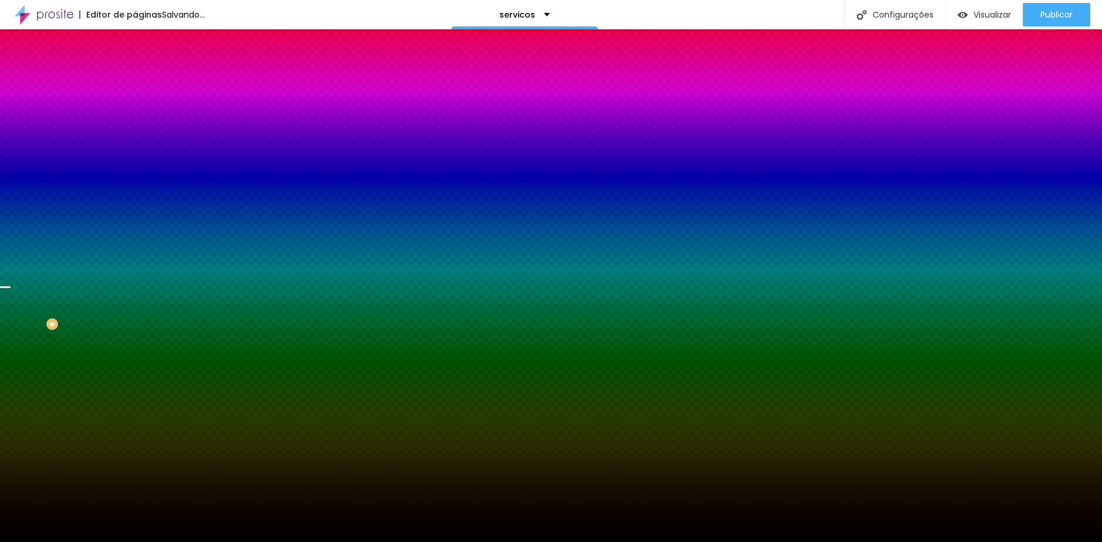
click at [135, 160] on div at bounding box center [202, 160] width 135 height 0
drag, startPoint x: 119, startPoint y: 276, endPoint x: 120, endPoint y: 284, distance: 7.1
click at [12, 341] on div at bounding box center [6, 342] width 12 height 2
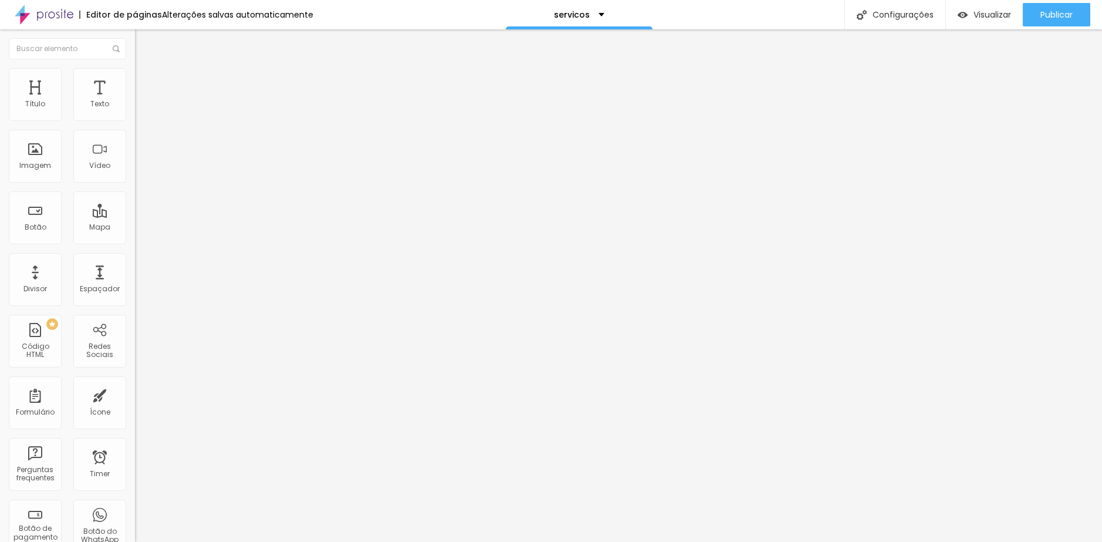
click at [135, 80] on li "Estilo" at bounding box center [202, 74] width 135 height 12
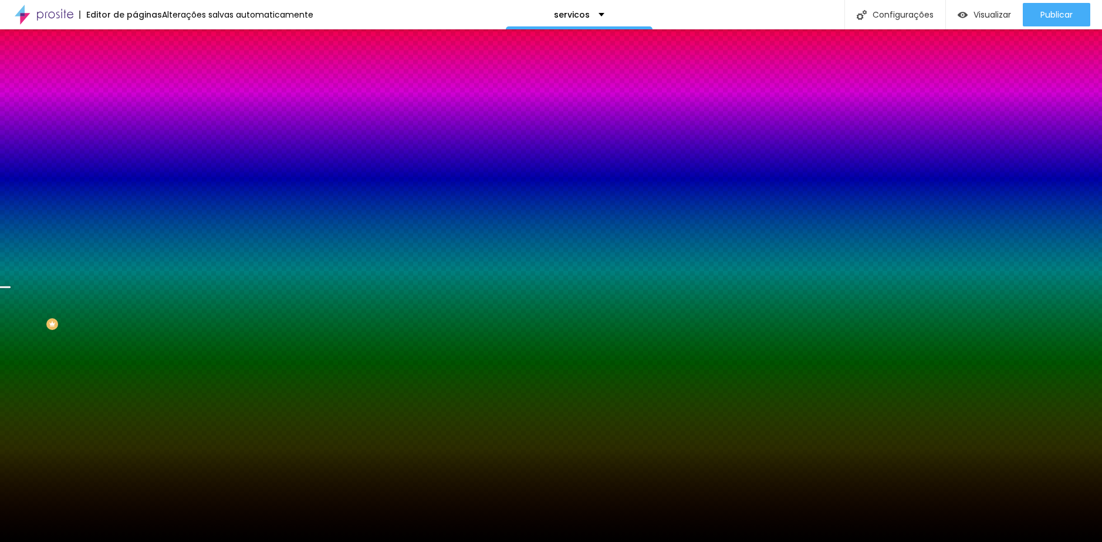
click at [135, 160] on div at bounding box center [202, 160] width 135 height 0
drag, startPoint x: 119, startPoint y: 276, endPoint x: 120, endPoint y: 285, distance: 8.9
click at [12, 352] on div at bounding box center [6, 353] width 12 height 2
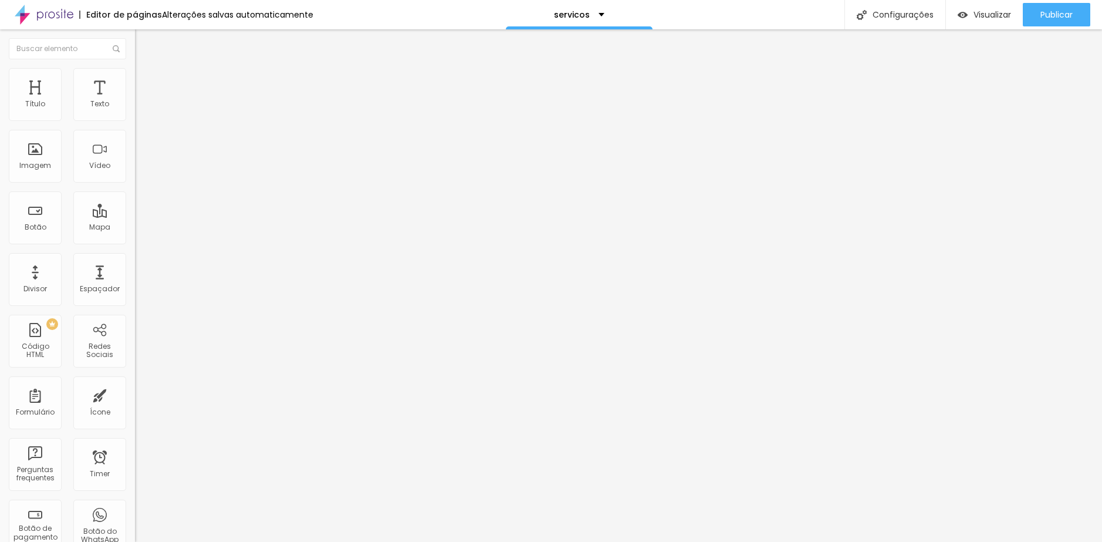
click at [146, 80] on span "Estilo" at bounding box center [155, 76] width 18 height 10
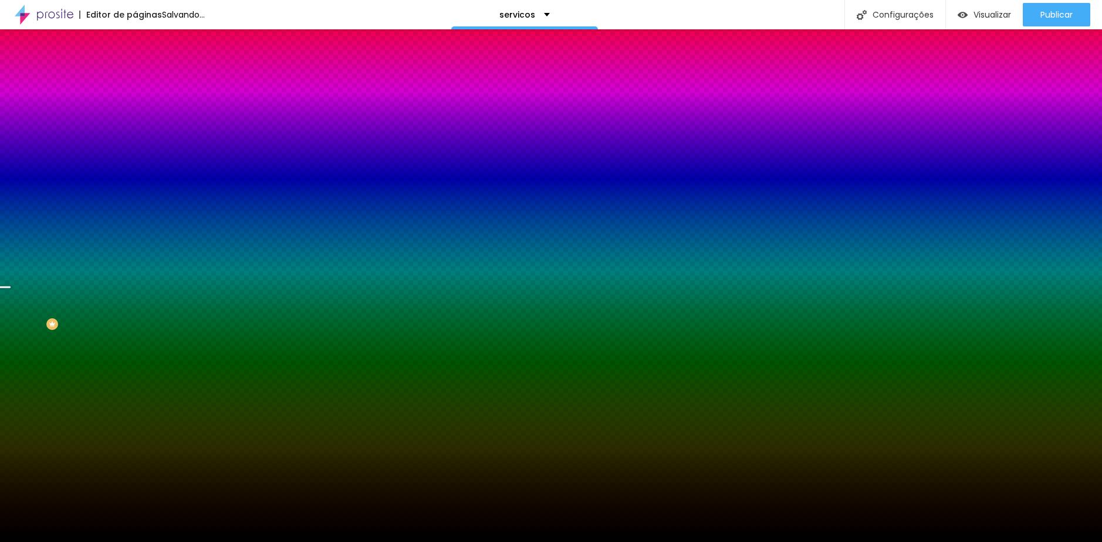
click at [135, 160] on div at bounding box center [202, 160] width 135 height 0
drag, startPoint x: 114, startPoint y: 276, endPoint x: 116, endPoint y: 285, distance: 9.6
click at [12, 352] on div at bounding box center [6, 353] width 12 height 2
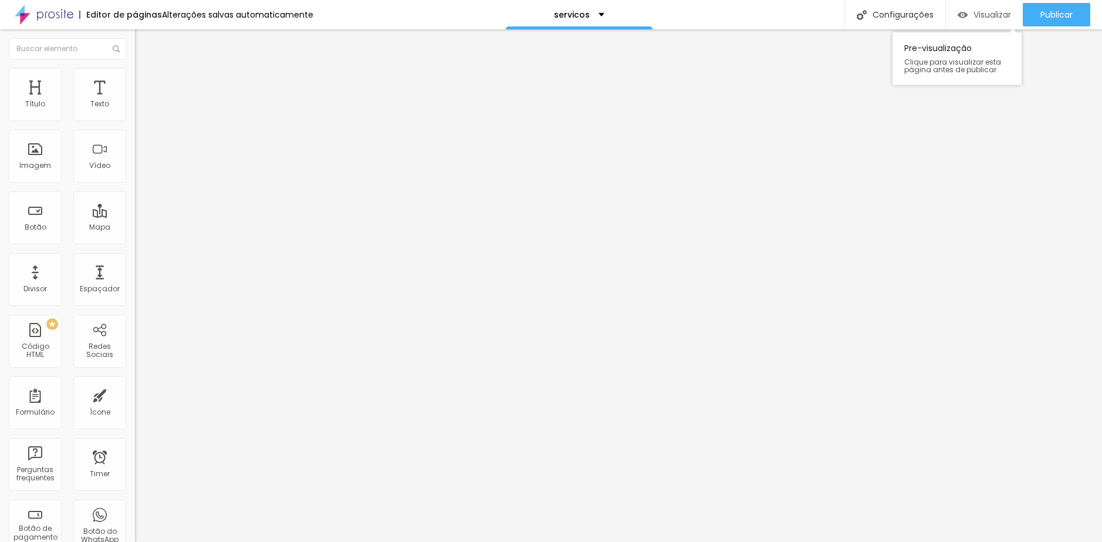
click at [974, 18] on span "Visualizar" at bounding box center [993, 14] width 38 height 9
